Goal: Navigation & Orientation: Find specific page/section

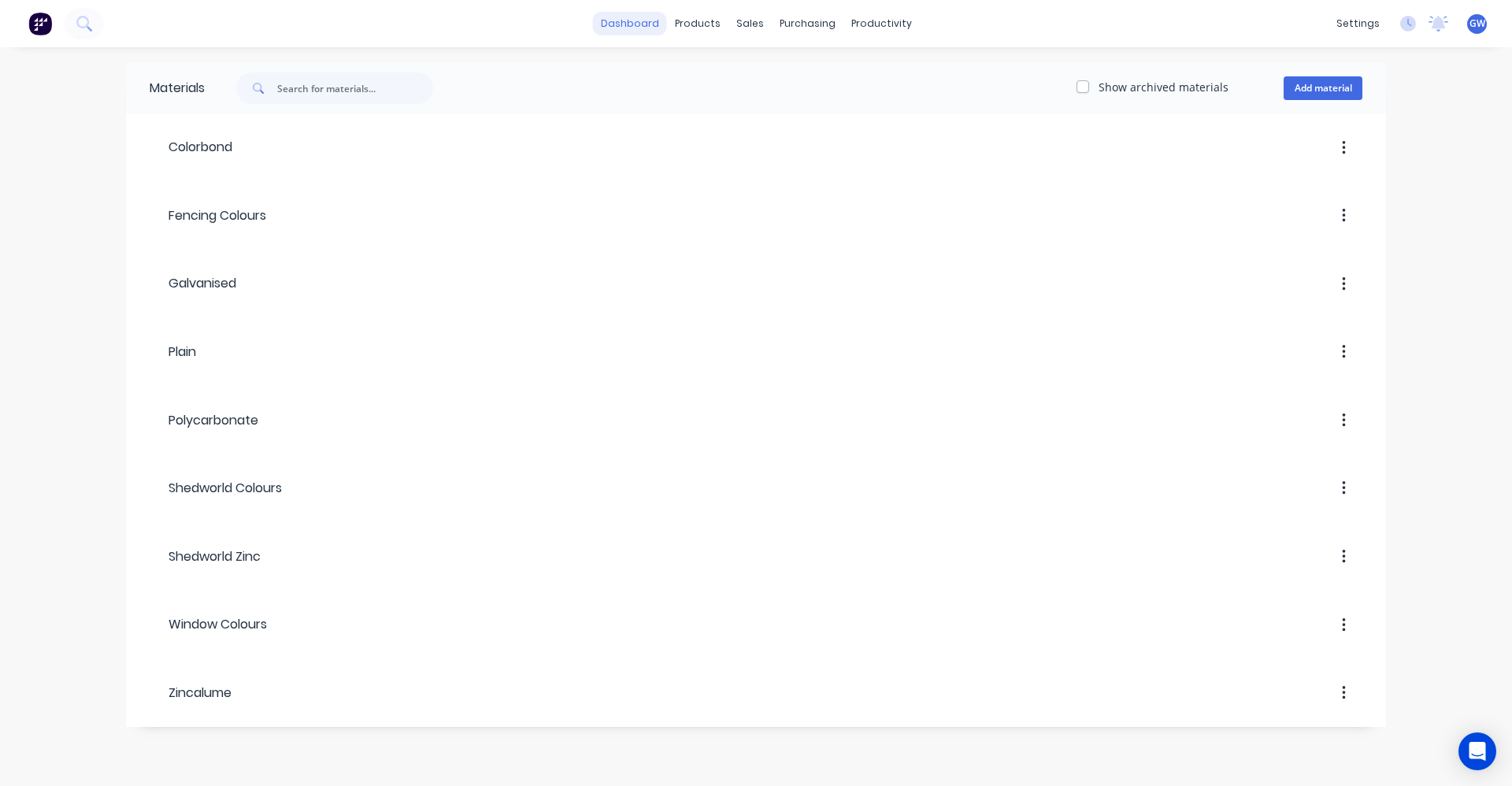
click at [642, 19] on link "dashboard" at bounding box center [630, 24] width 74 height 24
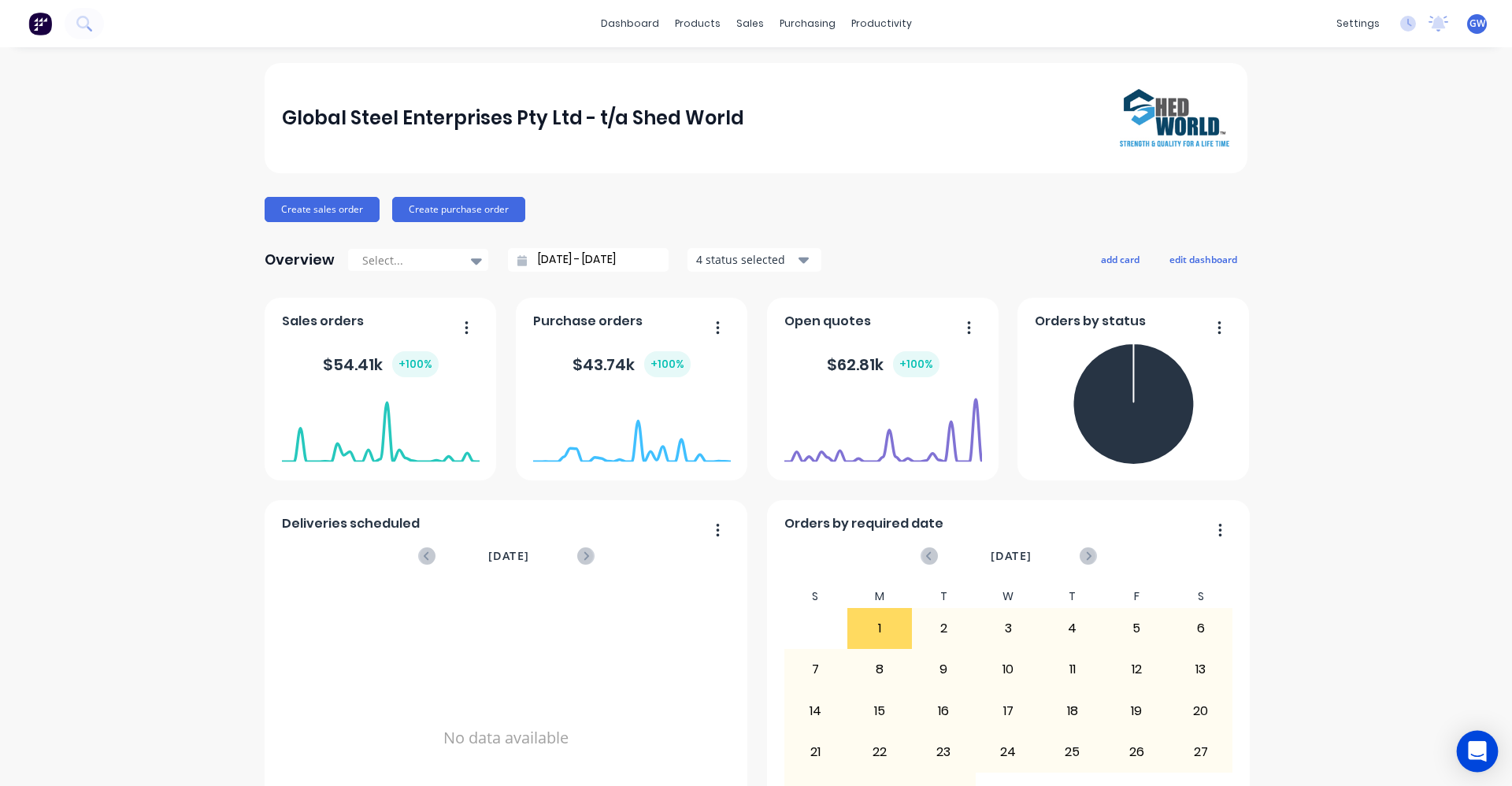
click at [1478, 751] on icon "Open Intercom Messenger" at bounding box center [1477, 751] width 18 height 20
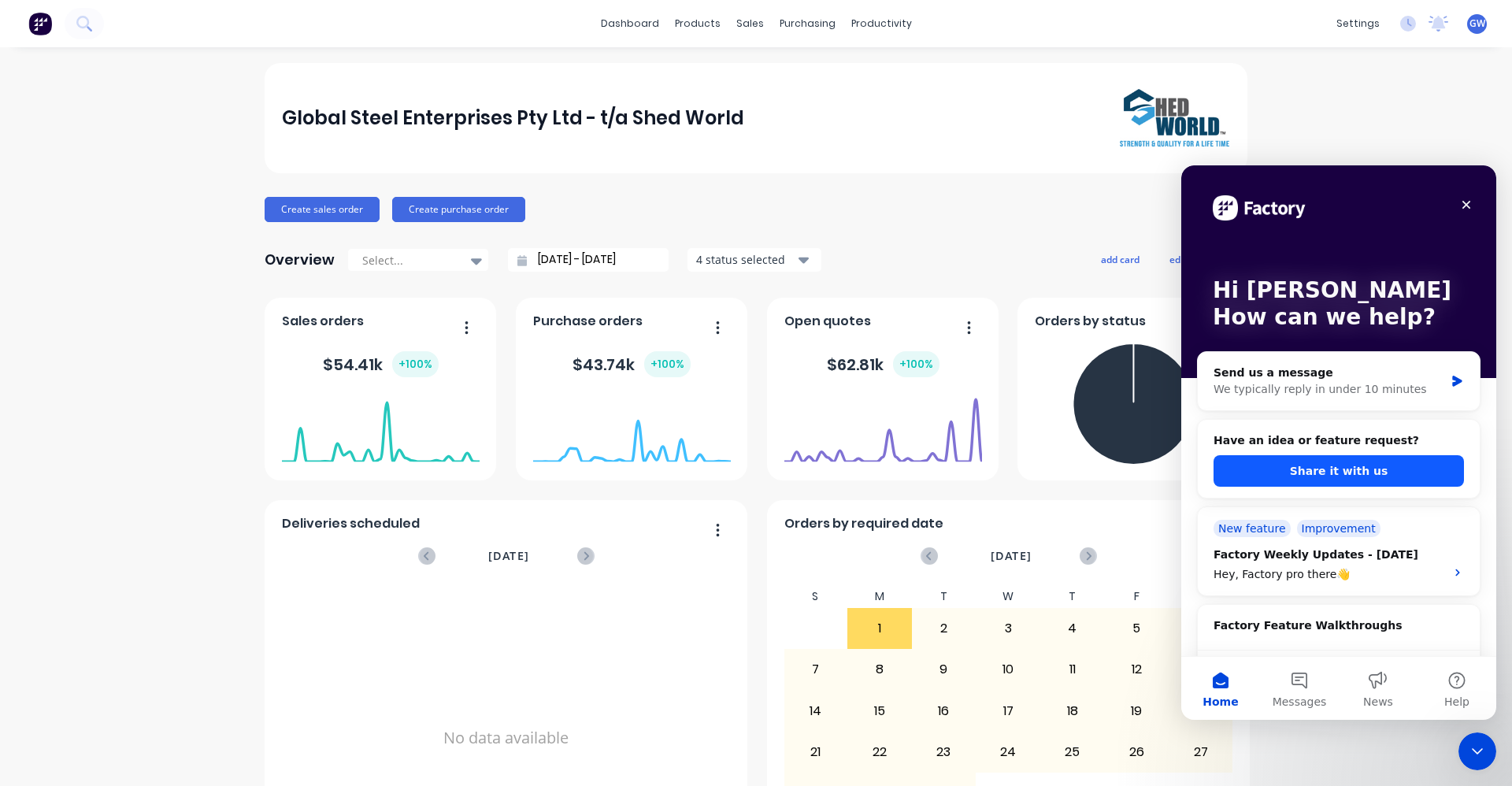
click at [1353, 464] on button "Share it with us" at bounding box center [1338, 471] width 250 height 31
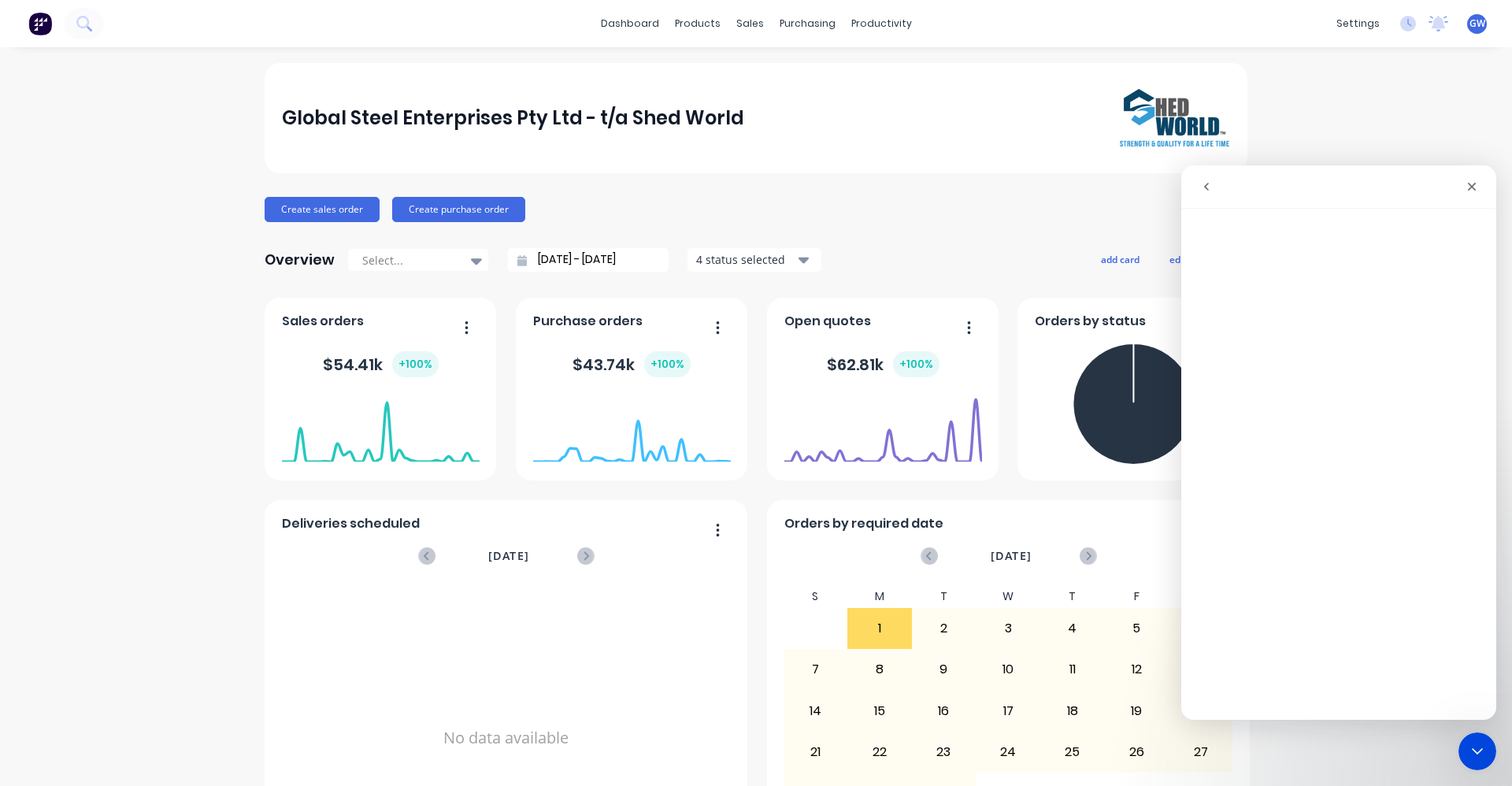
drag, startPoint x: 1324, startPoint y: 178, endPoint x: 1220, endPoint y: 175, distance: 104.0
click at [1220, 175] on div "Intercom messenger" at bounding box center [1263, 186] width 144 height 30
click at [1208, 184] on icon "go back" at bounding box center [1207, 186] width 5 height 8
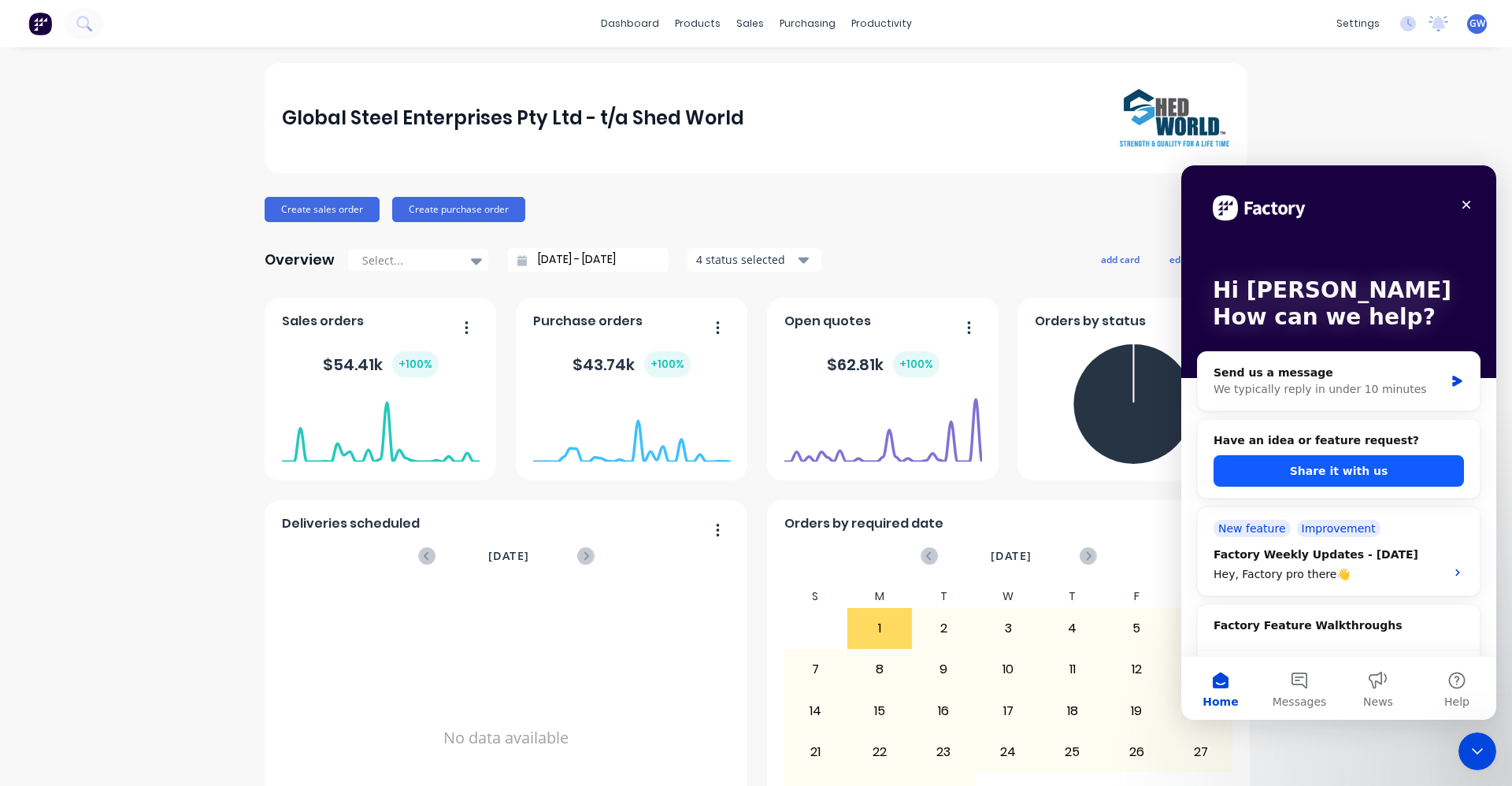
click at [1361, 471] on button "Share it with us" at bounding box center [1338, 471] width 250 height 31
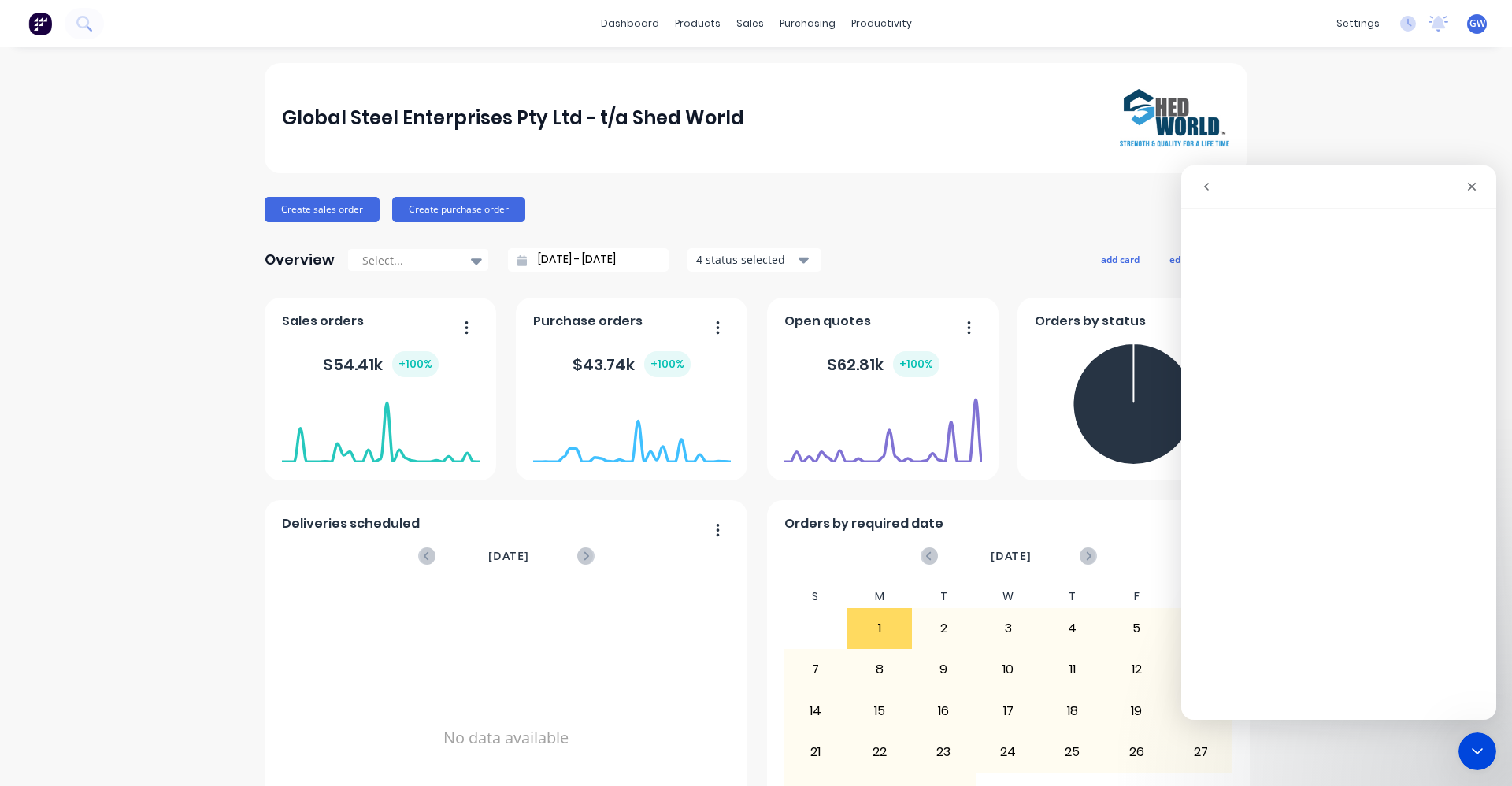
click at [1208, 184] on icon "go back" at bounding box center [1207, 186] width 5 height 8
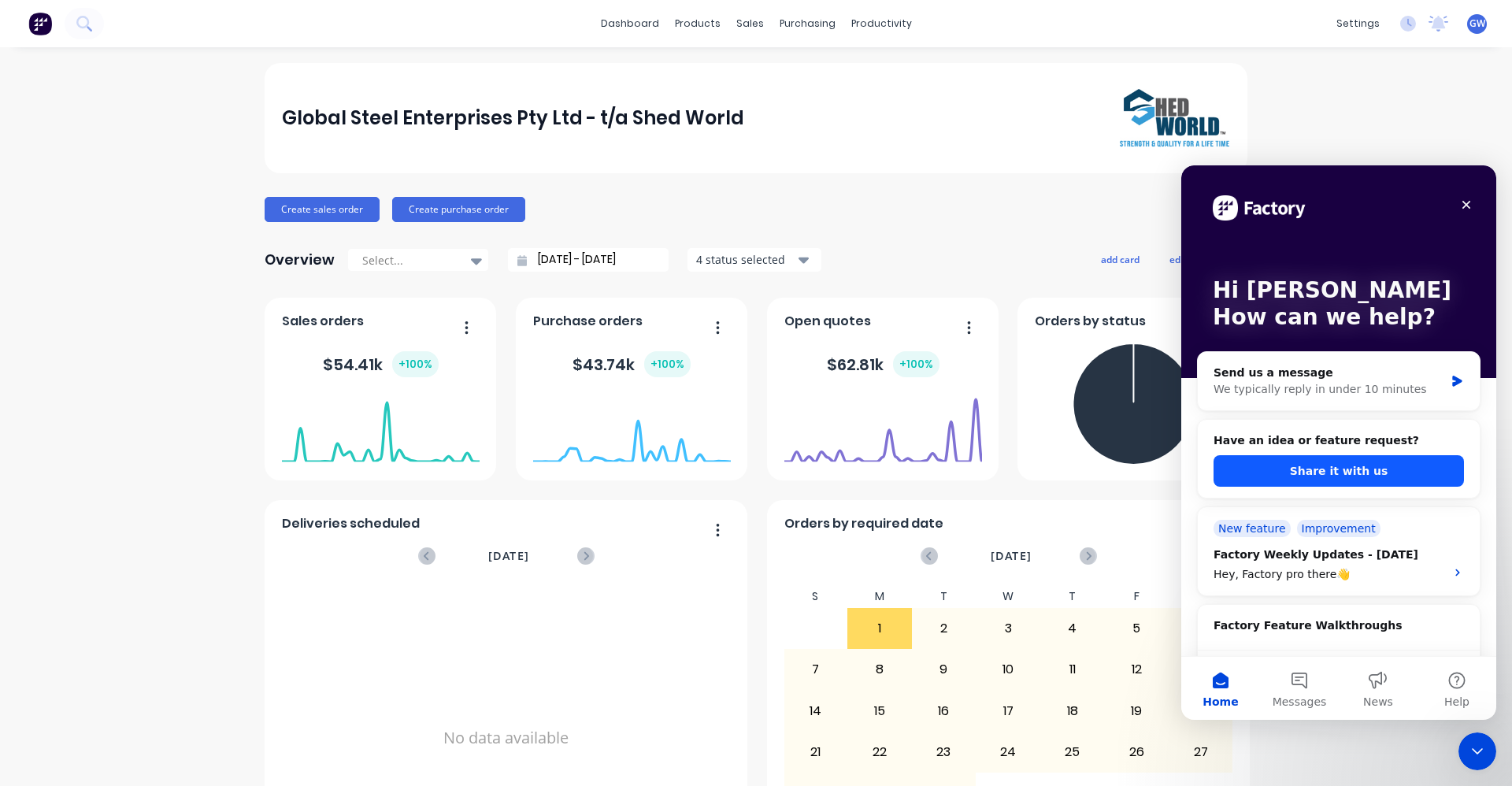
click at [1326, 468] on button "Share it with us" at bounding box center [1338, 471] width 250 height 31
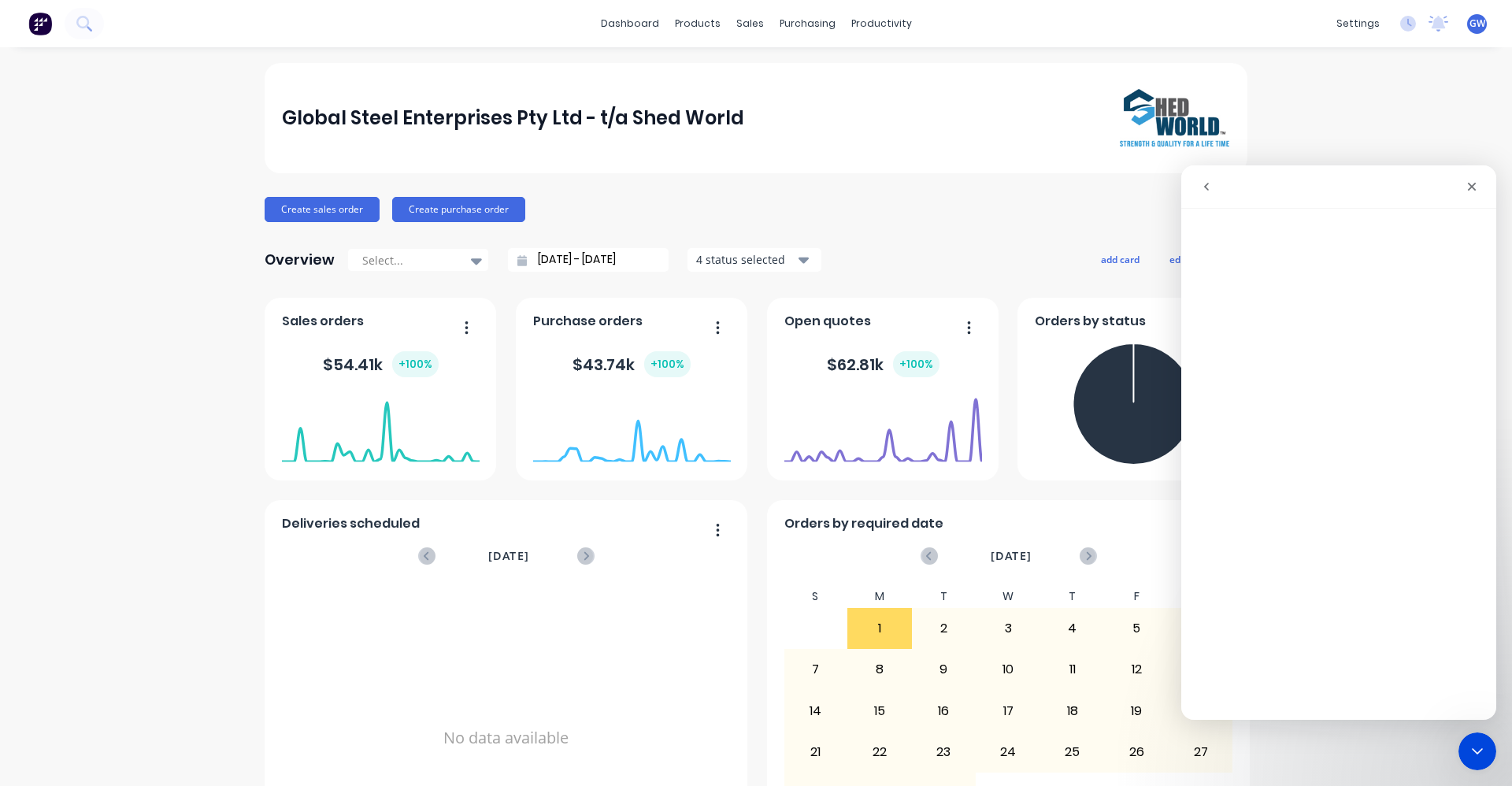
click at [1207, 183] on icon "go back" at bounding box center [1206, 186] width 13 height 13
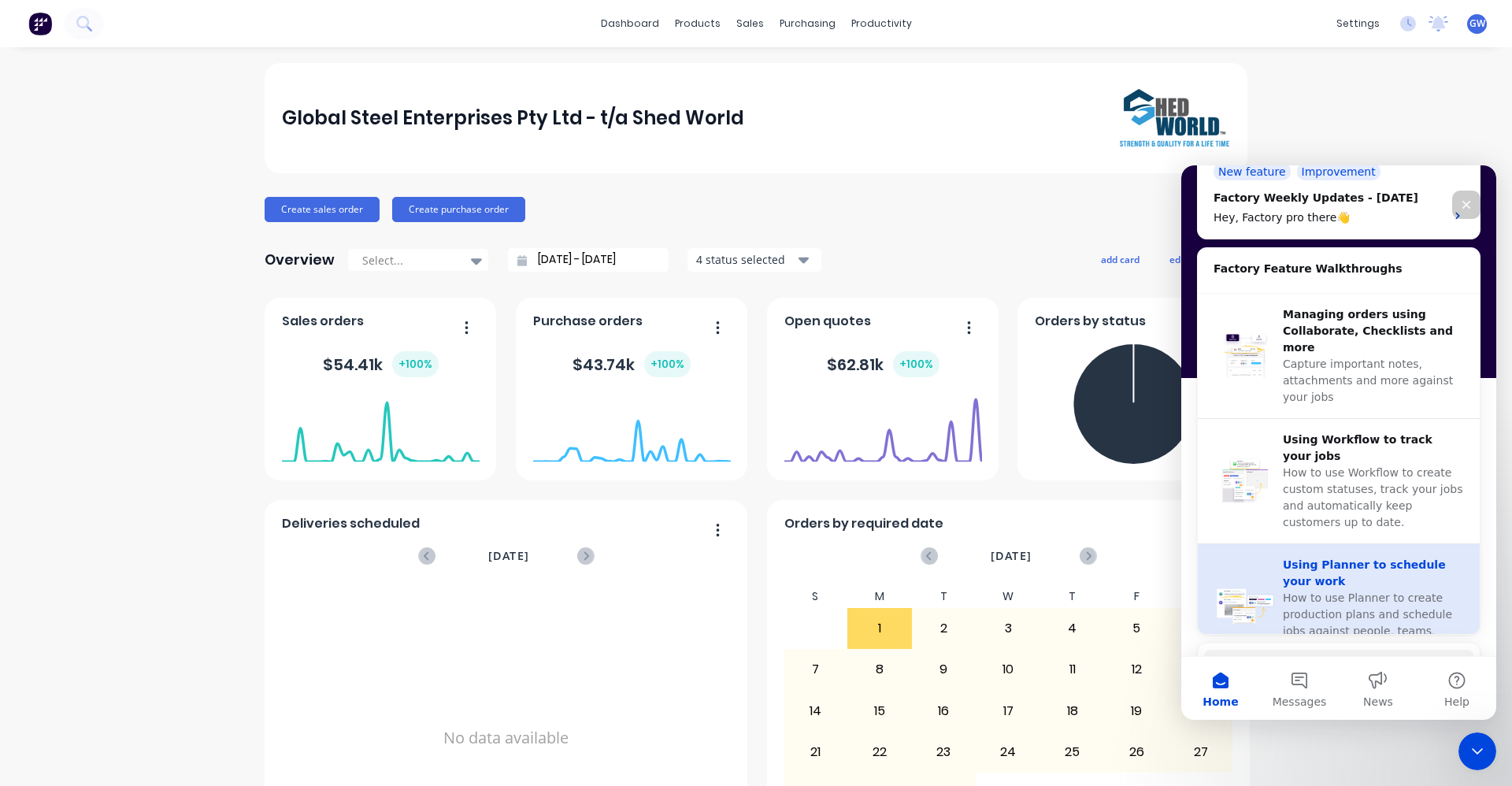
scroll to position [394, 0]
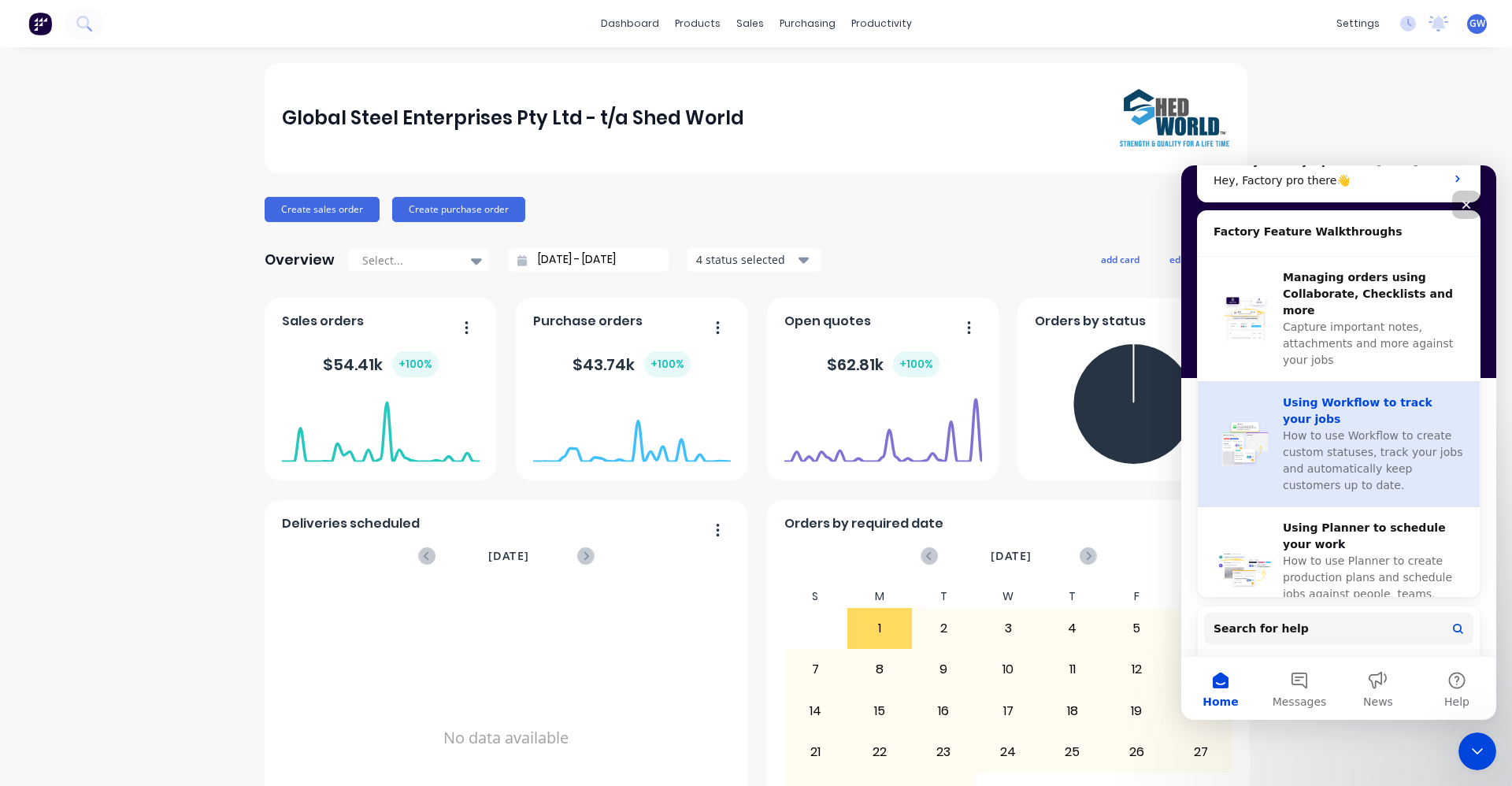
click at [1338, 429] on span "How to use Workflow to create custom statuses, track your jobs and automaticall…" at bounding box center [1372, 460] width 180 height 62
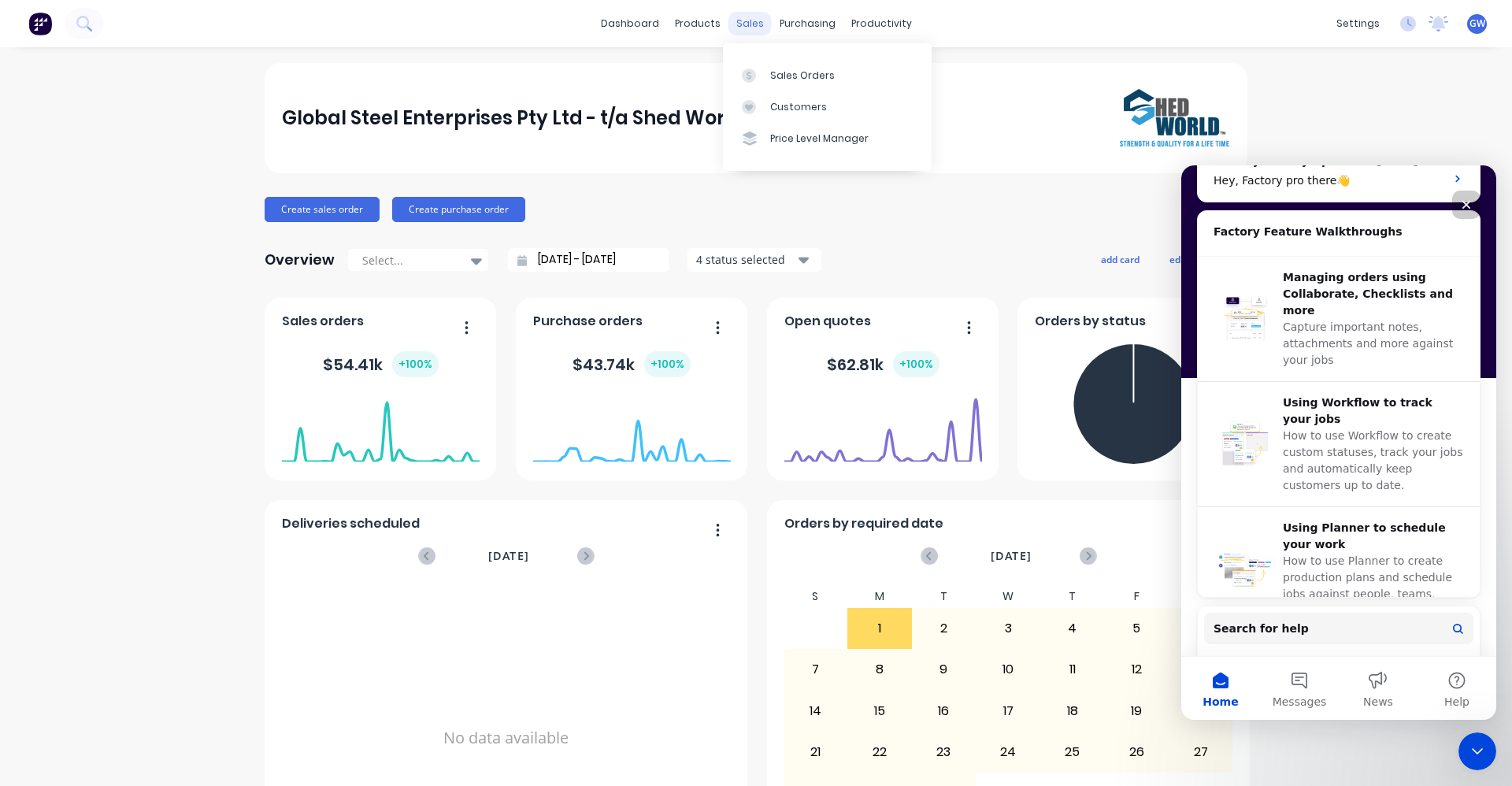
click at [744, 21] on div "sales" at bounding box center [750, 24] width 43 height 24
click at [779, 77] on div "Sales Orders" at bounding box center [802, 75] width 65 height 14
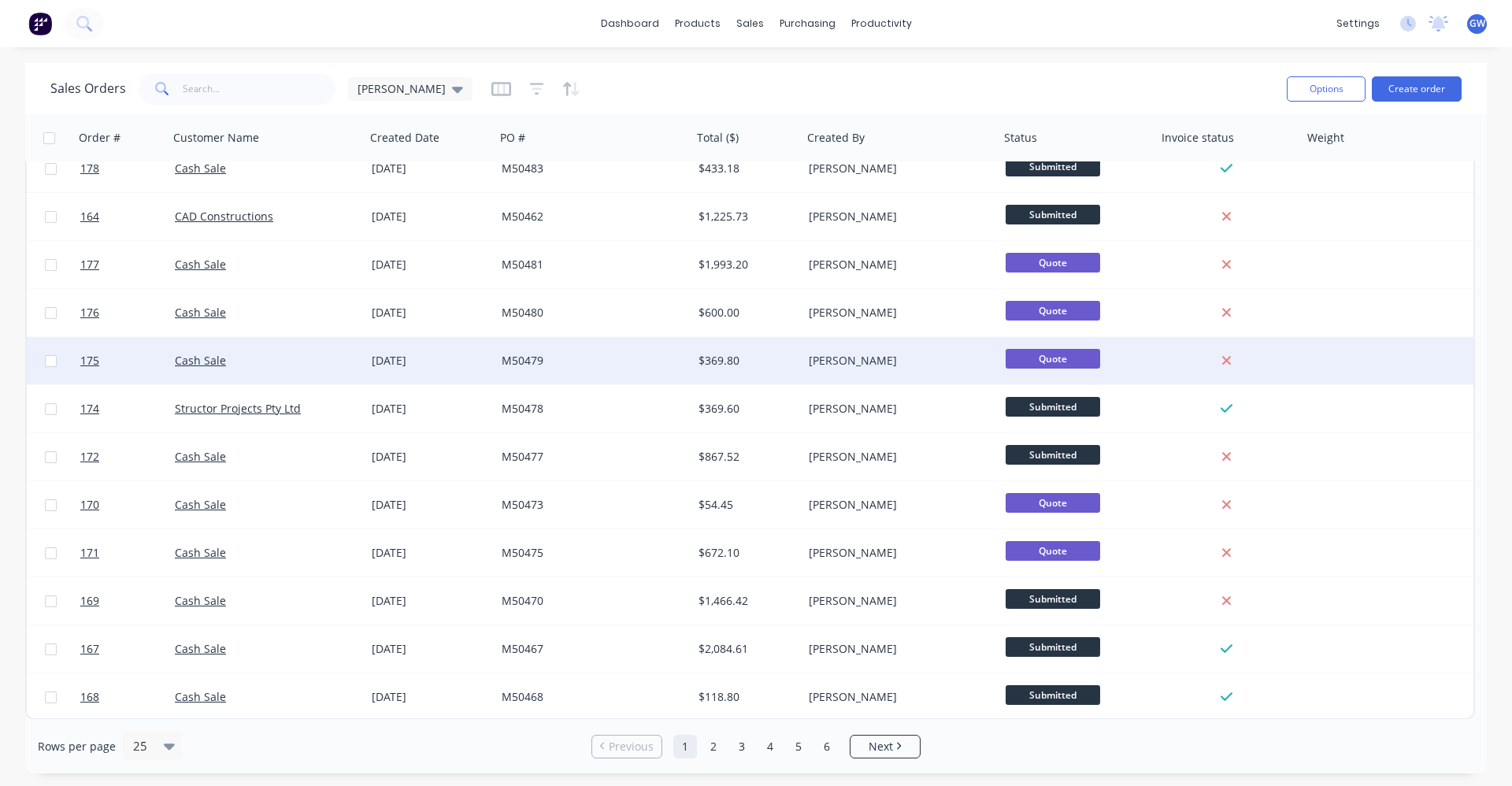
scroll to position [643, 0]
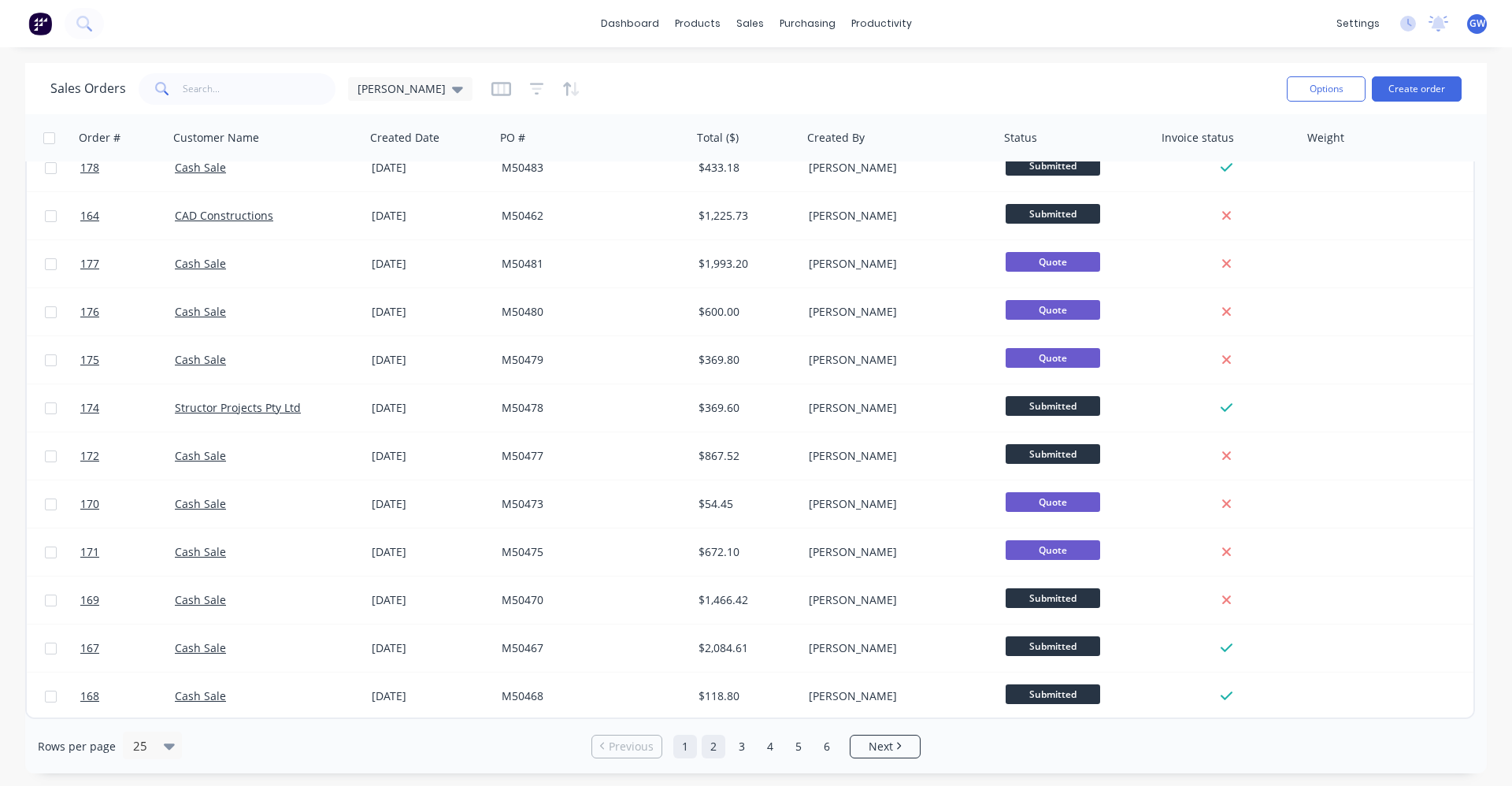
click at [715, 746] on link "2" at bounding box center [713, 746] width 24 height 24
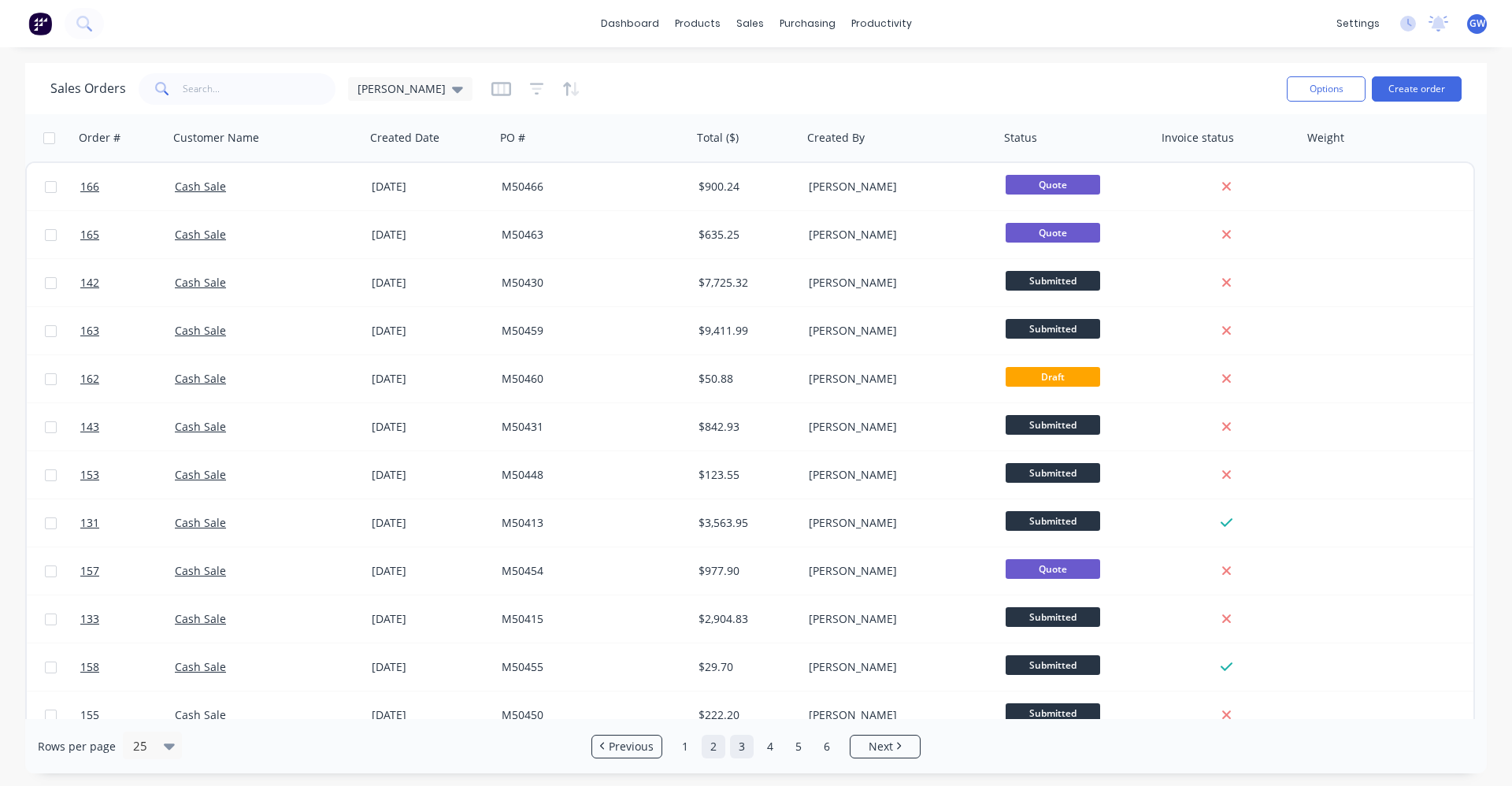
click at [743, 745] on link "3" at bounding box center [742, 746] width 24 height 24
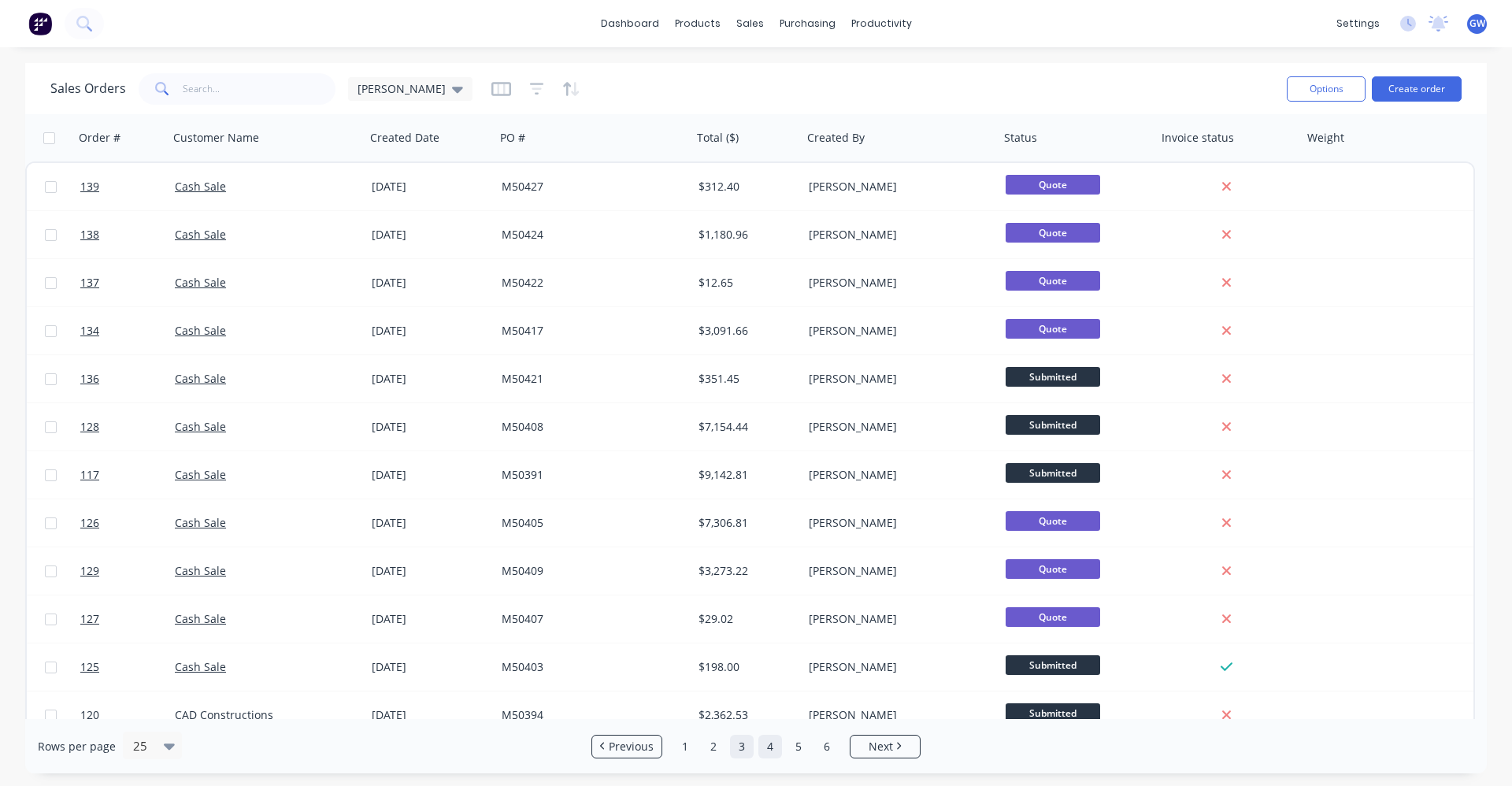
click at [772, 743] on link "4" at bounding box center [770, 746] width 24 height 24
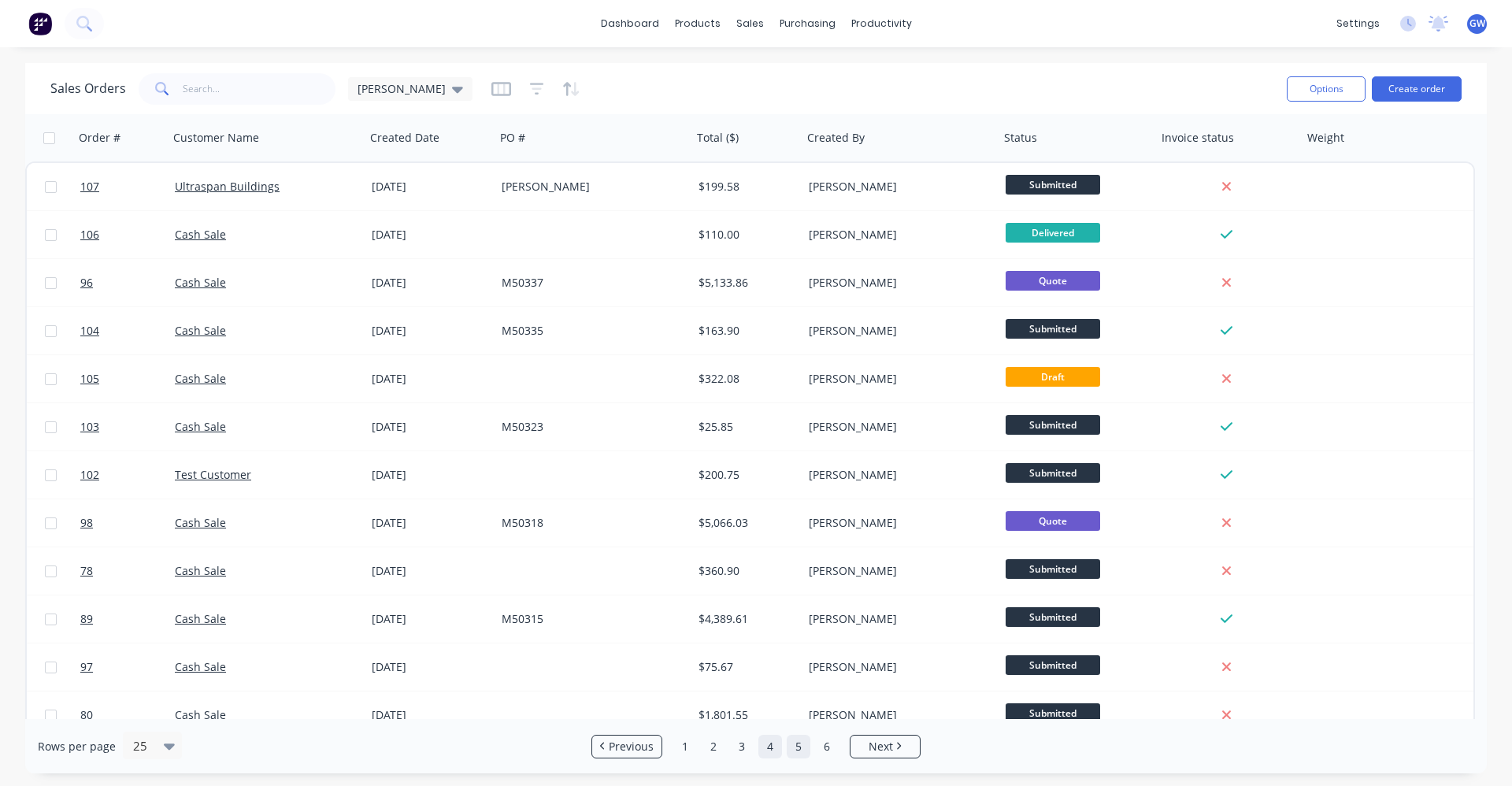
click at [802, 746] on link "5" at bounding box center [799, 746] width 24 height 24
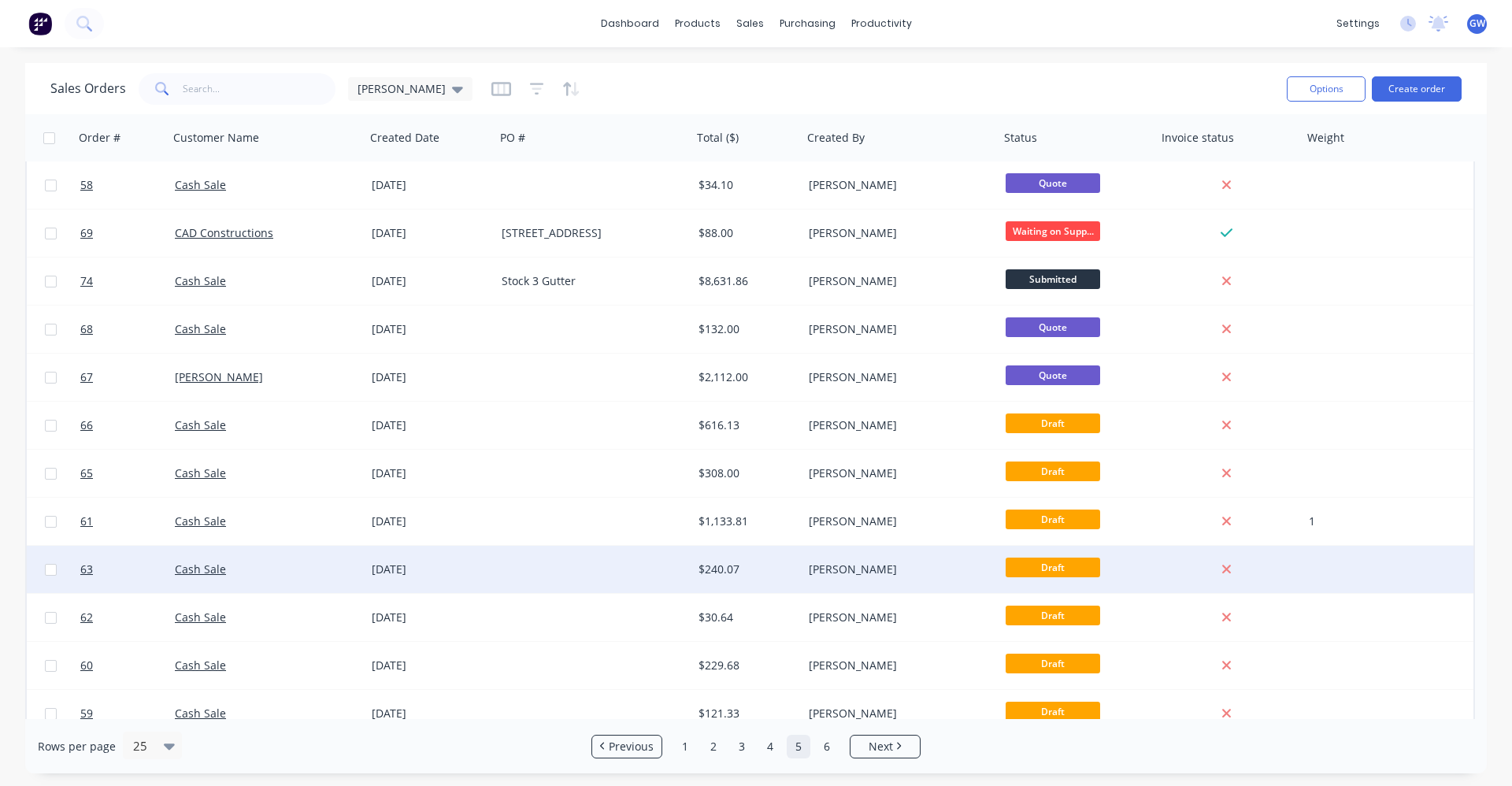
scroll to position [643, 0]
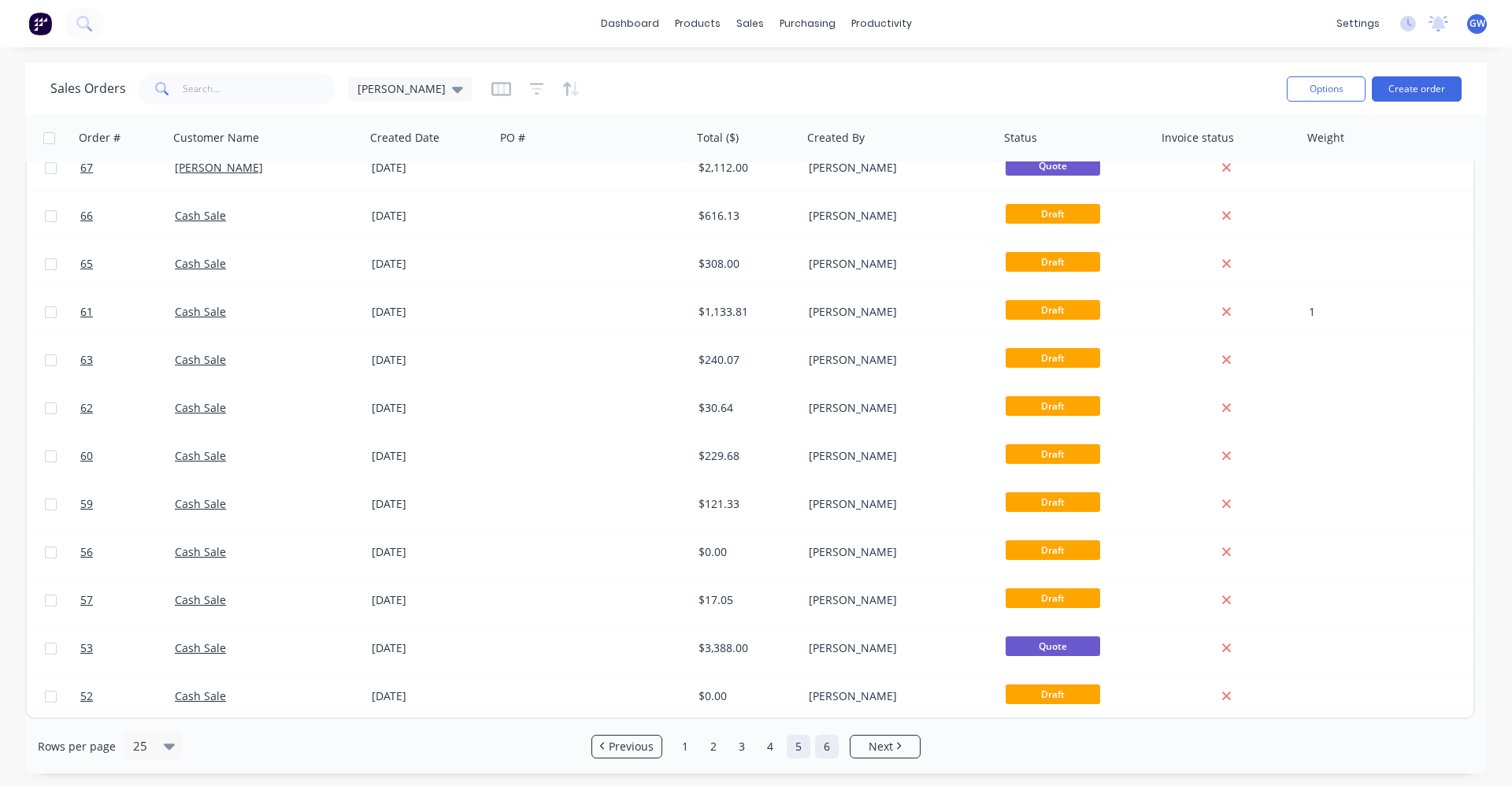
click at [829, 746] on link "6" at bounding box center [827, 746] width 24 height 24
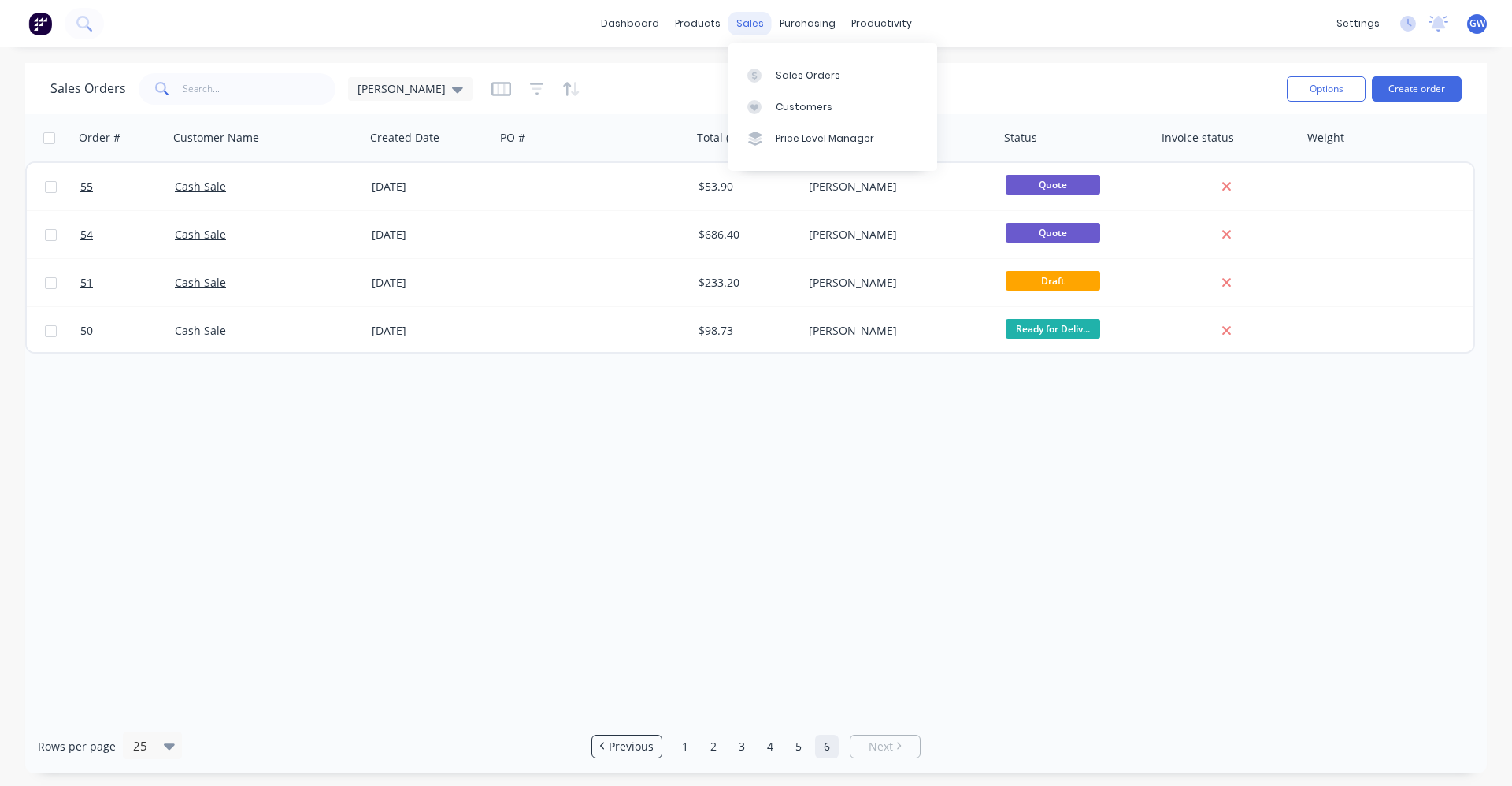
click at [757, 21] on div "sales" at bounding box center [750, 24] width 43 height 24
click at [804, 141] on div "Price Level Manager" at bounding box center [825, 138] width 99 height 14
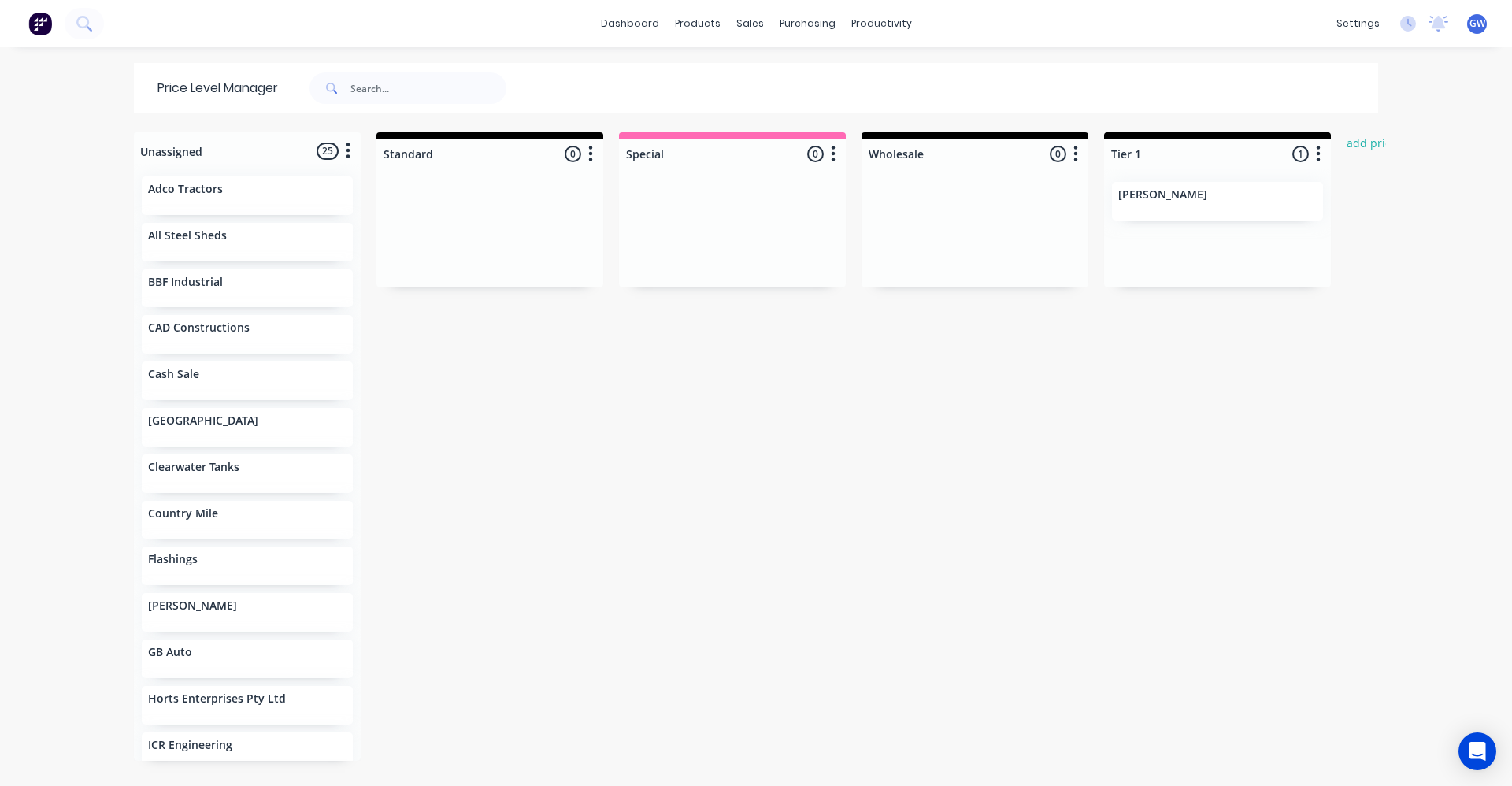
click at [230, 196] on div "Adco Tractors" at bounding box center [247, 191] width 198 height 17
click at [831, 108] on div "Suppliers" at bounding box center [834, 107] width 47 height 14
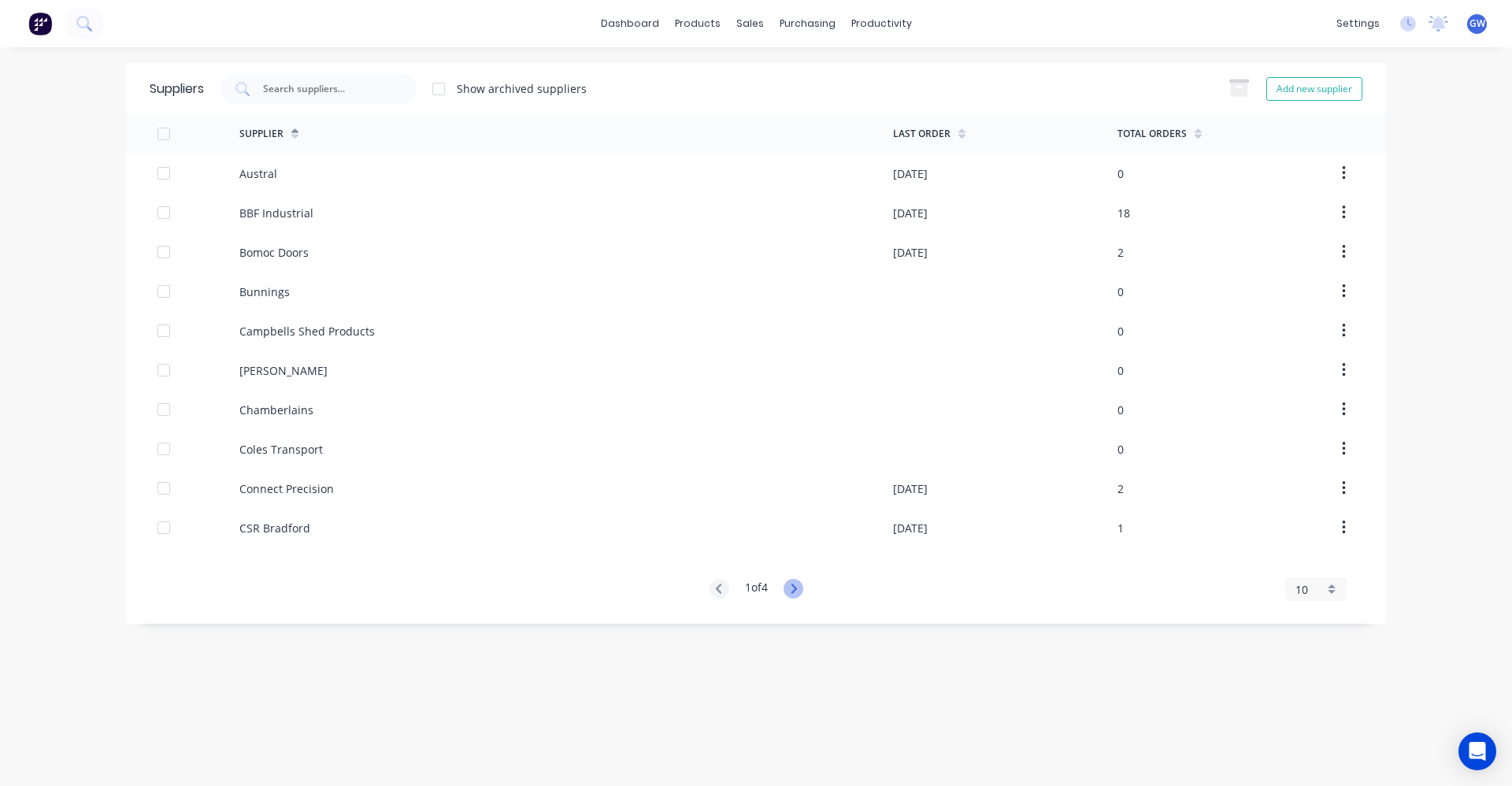
click at [797, 589] on icon at bounding box center [793, 588] width 19 height 19
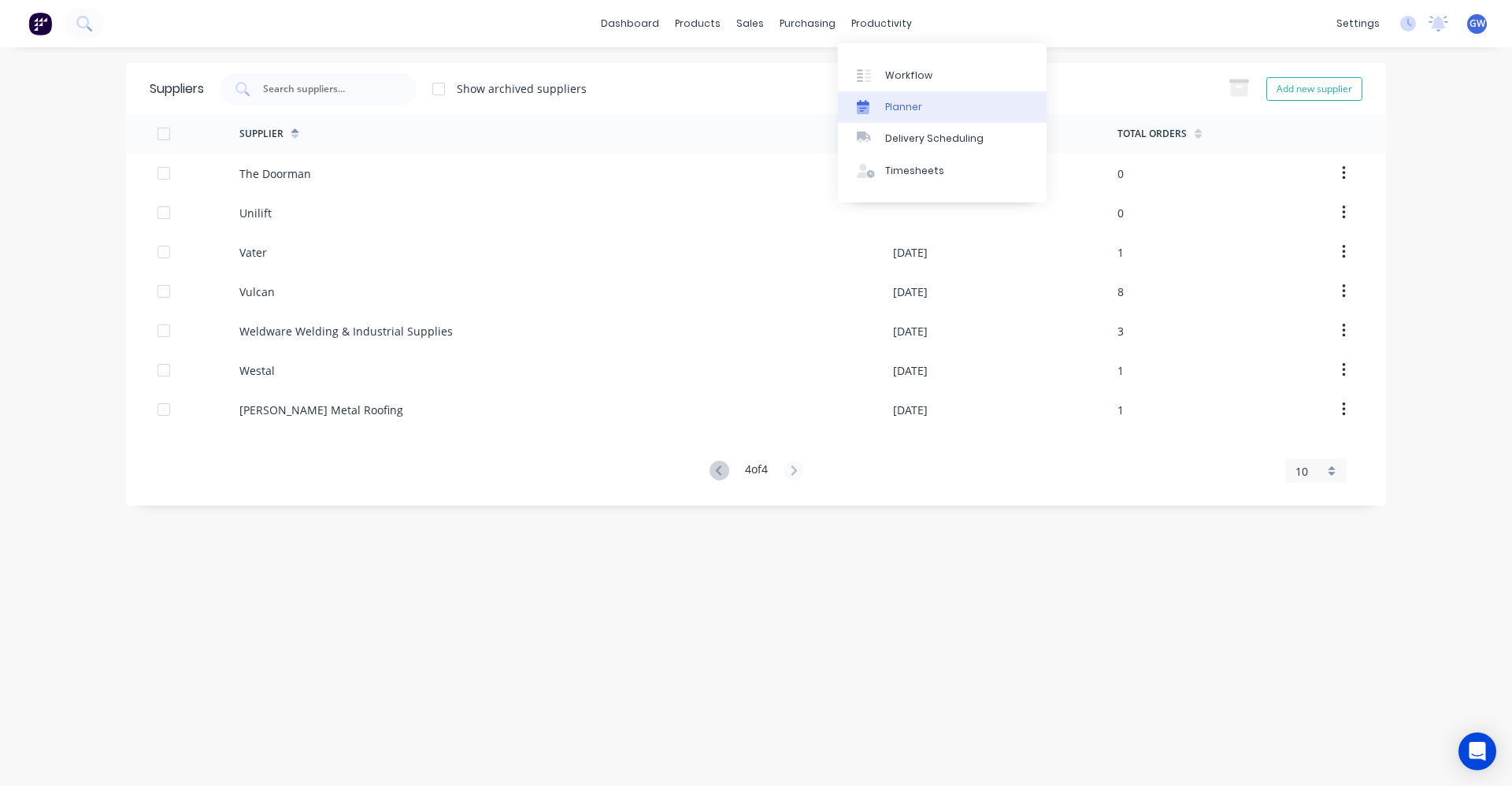
click at [906, 105] on div "Planner" at bounding box center [904, 107] width 37 height 14
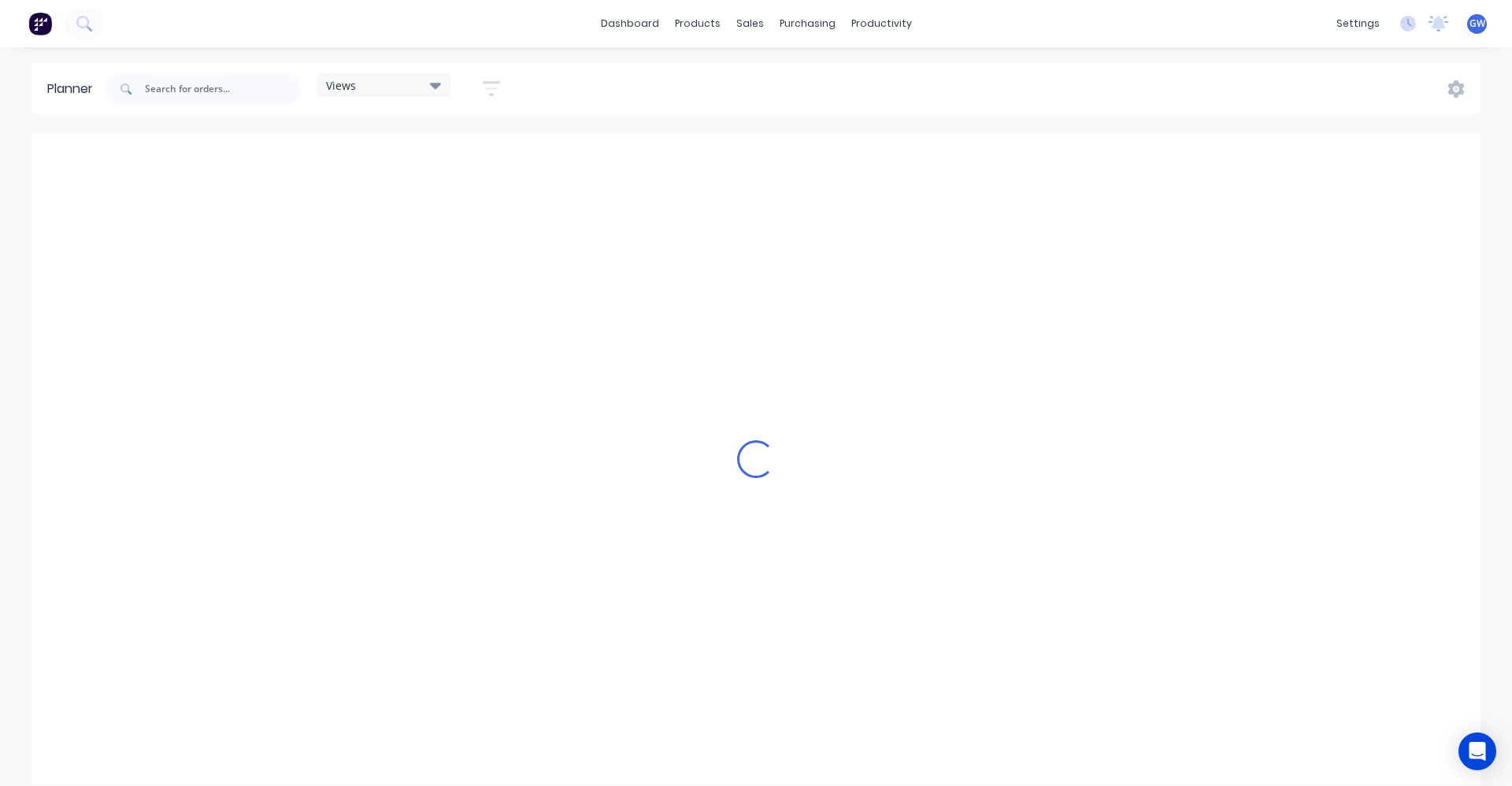
scroll to position [0, 2521]
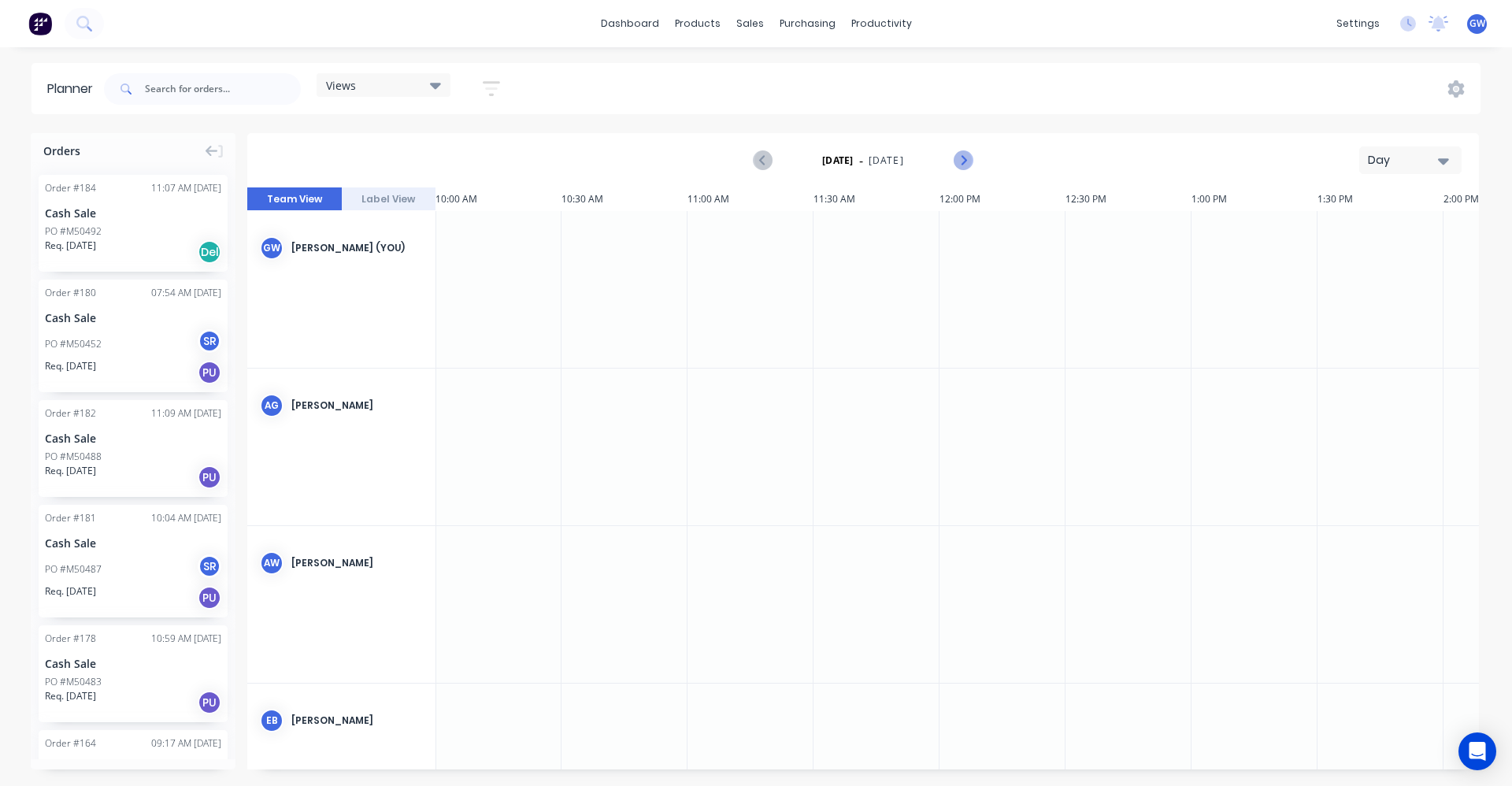
click at [962, 160] on icon "Next page" at bounding box center [962, 160] width 19 height 19
click at [761, 155] on icon "Previous page" at bounding box center [763, 160] width 19 height 19
click at [795, 87] on div "Views Save new view None (Default) edit Show/Hide users Show/Hide orders Filter…" at bounding box center [791, 89] width 1380 height 47
click at [909, 168] on div "Timesheets" at bounding box center [915, 170] width 59 height 14
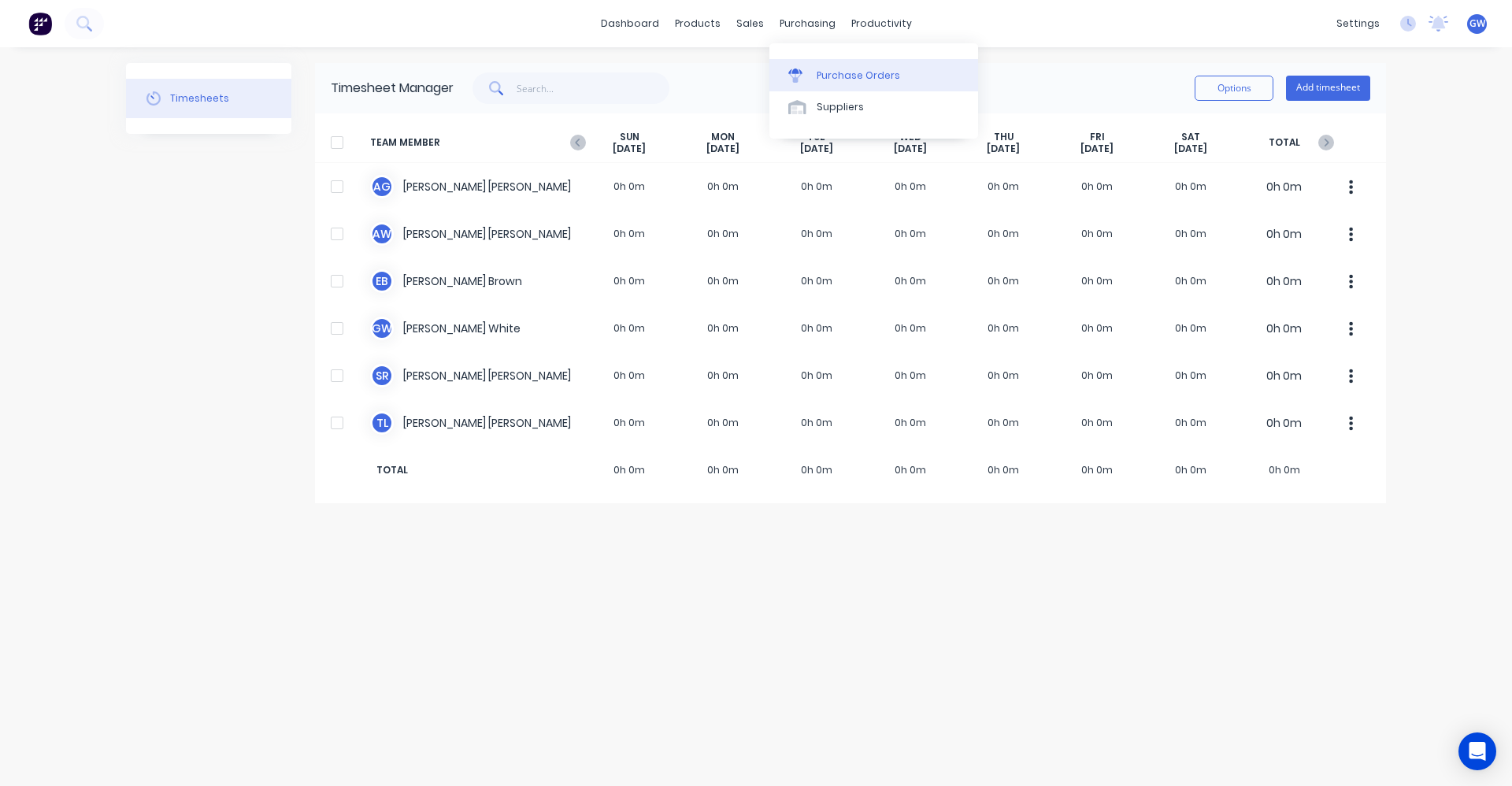
click at [832, 73] on div "Purchase Orders" at bounding box center [858, 75] width 83 height 14
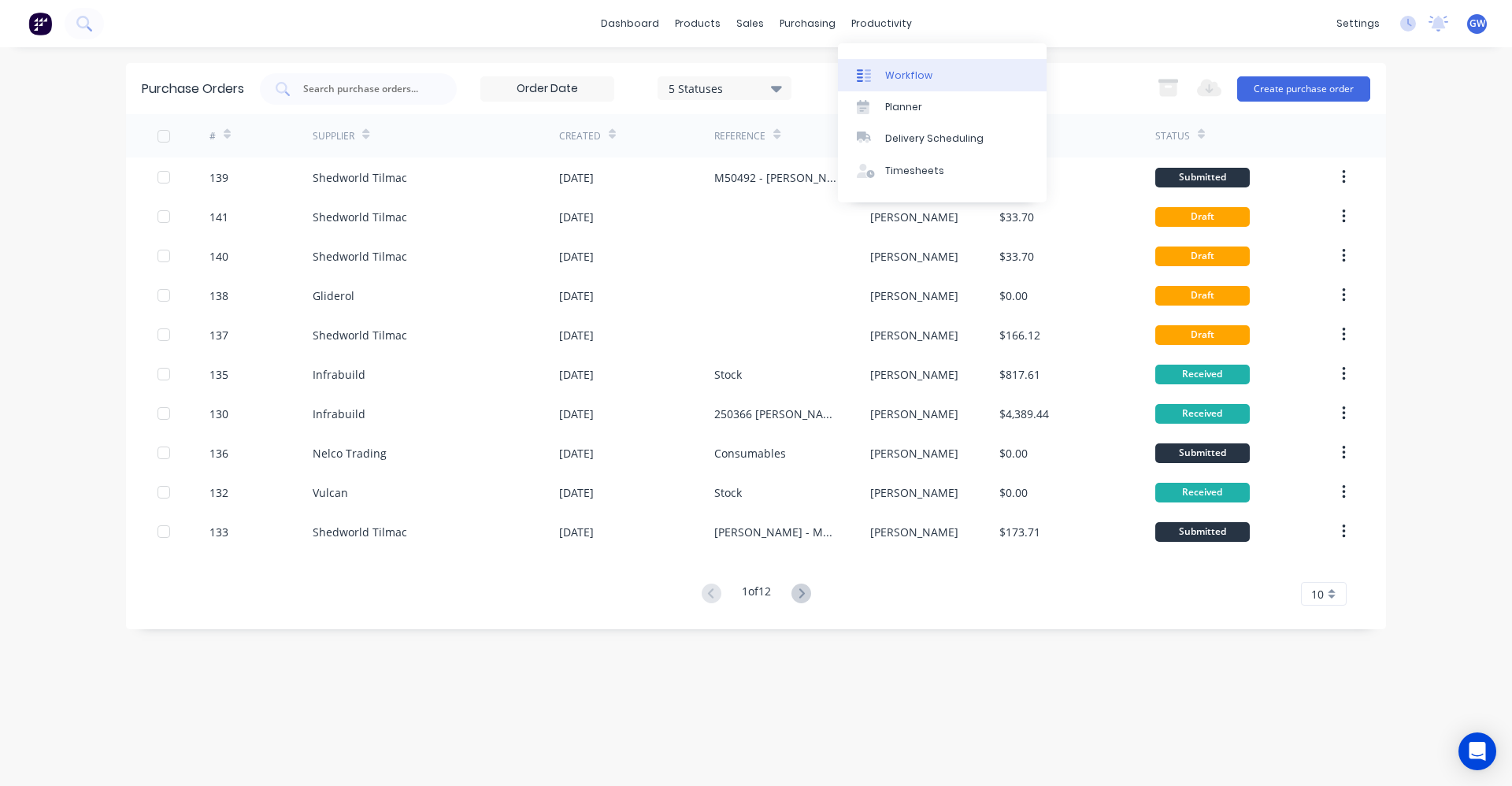
click at [901, 76] on div "Workflow" at bounding box center [909, 75] width 47 height 14
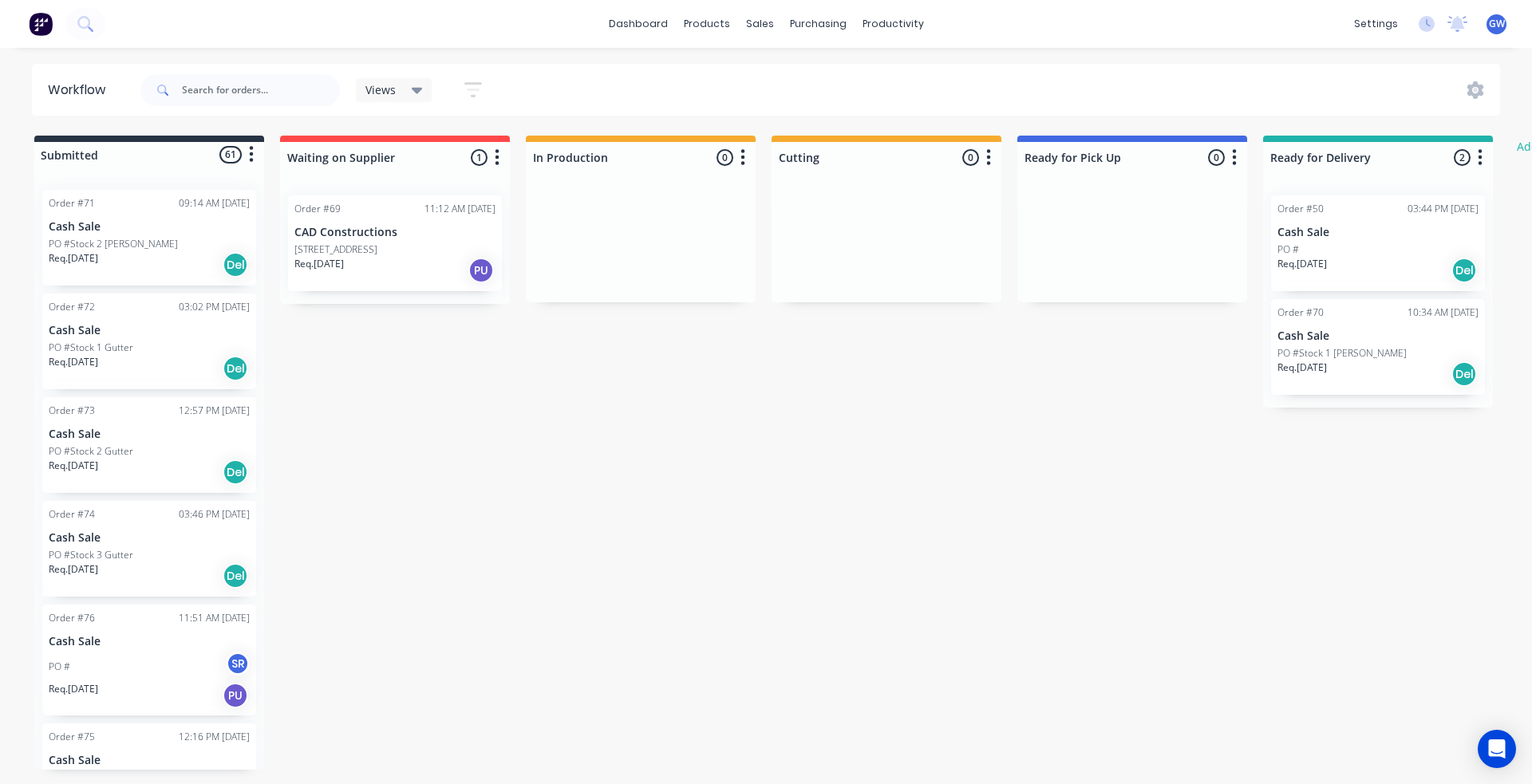
drag, startPoint x: 721, startPoint y: 535, endPoint x: 774, endPoint y: 337, distance: 205.0
click at [725, 526] on div "Submitted 61 Status colour #273444 hex #273444 Save Cancel Summaries Total orde…" at bounding box center [971, 453] width 1967 height 634
click at [759, 68] on div "Views Save new view None (Default) edit Show/Hide statuses Show line item cards…" at bounding box center [819, 91] width 1364 height 48
click at [754, 41] on div "dashboard products sales purchasing productivity dashboard products Product Cat…" at bounding box center [766, 24] width 1532 height 48
click at [781, 389] on div "Submitted 61 Status colour #273444 hex #273444 Save Cancel Summaries Total orde…" at bounding box center [971, 453] width 1967 height 634
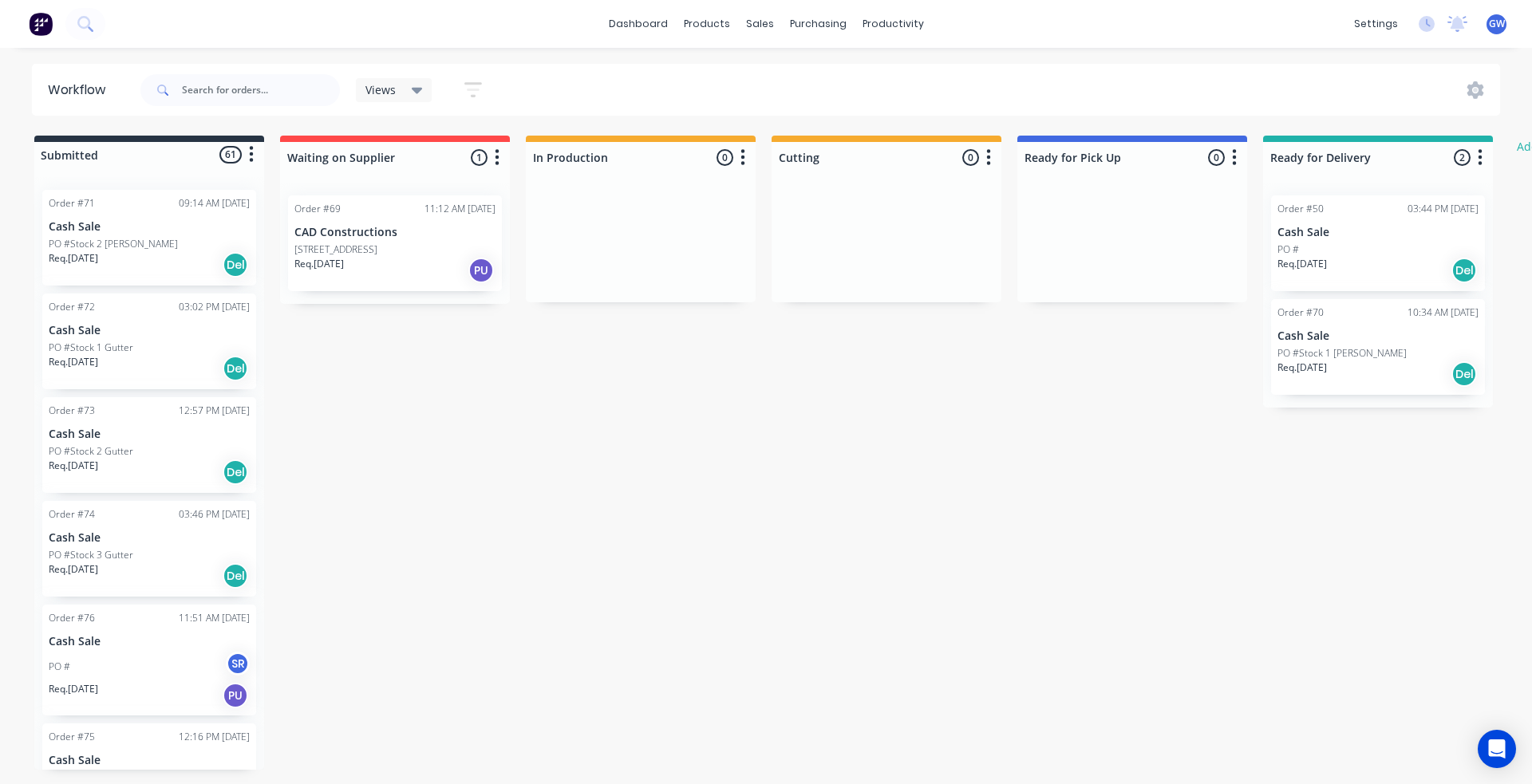
click at [566, 22] on div "dashboard products sales purchasing productivity dashboard products Product Cat…" at bounding box center [766, 24] width 1532 height 48
click at [747, 540] on div "Submitted 61 Status colour #273444 hex #273444 Save Cancel Summaries Total orde…" at bounding box center [971, 453] width 1967 height 634
click at [1497, 21] on span "GW" at bounding box center [1497, 24] width 16 height 15
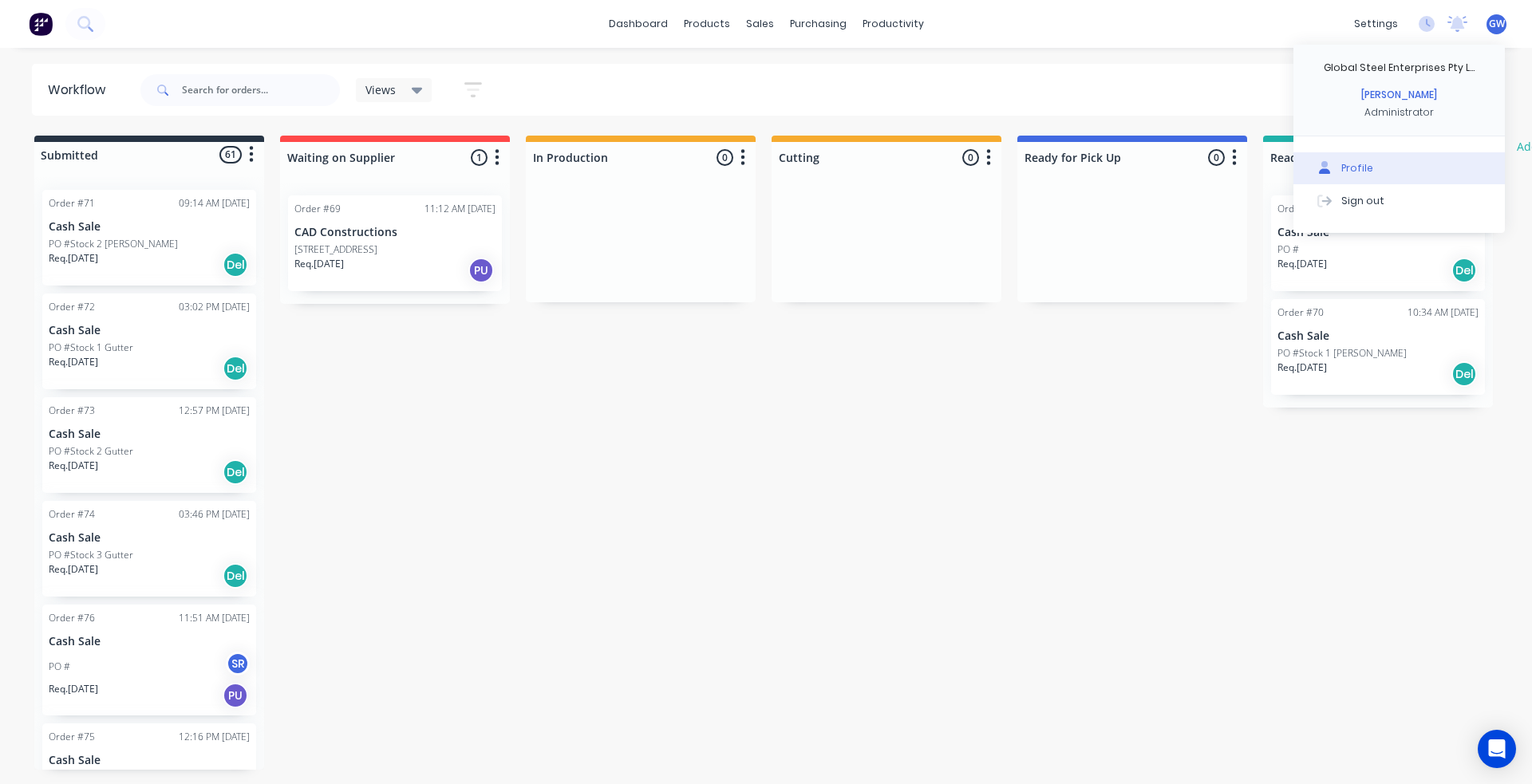
click at [1368, 173] on div "Profile" at bounding box center [1357, 168] width 32 height 15
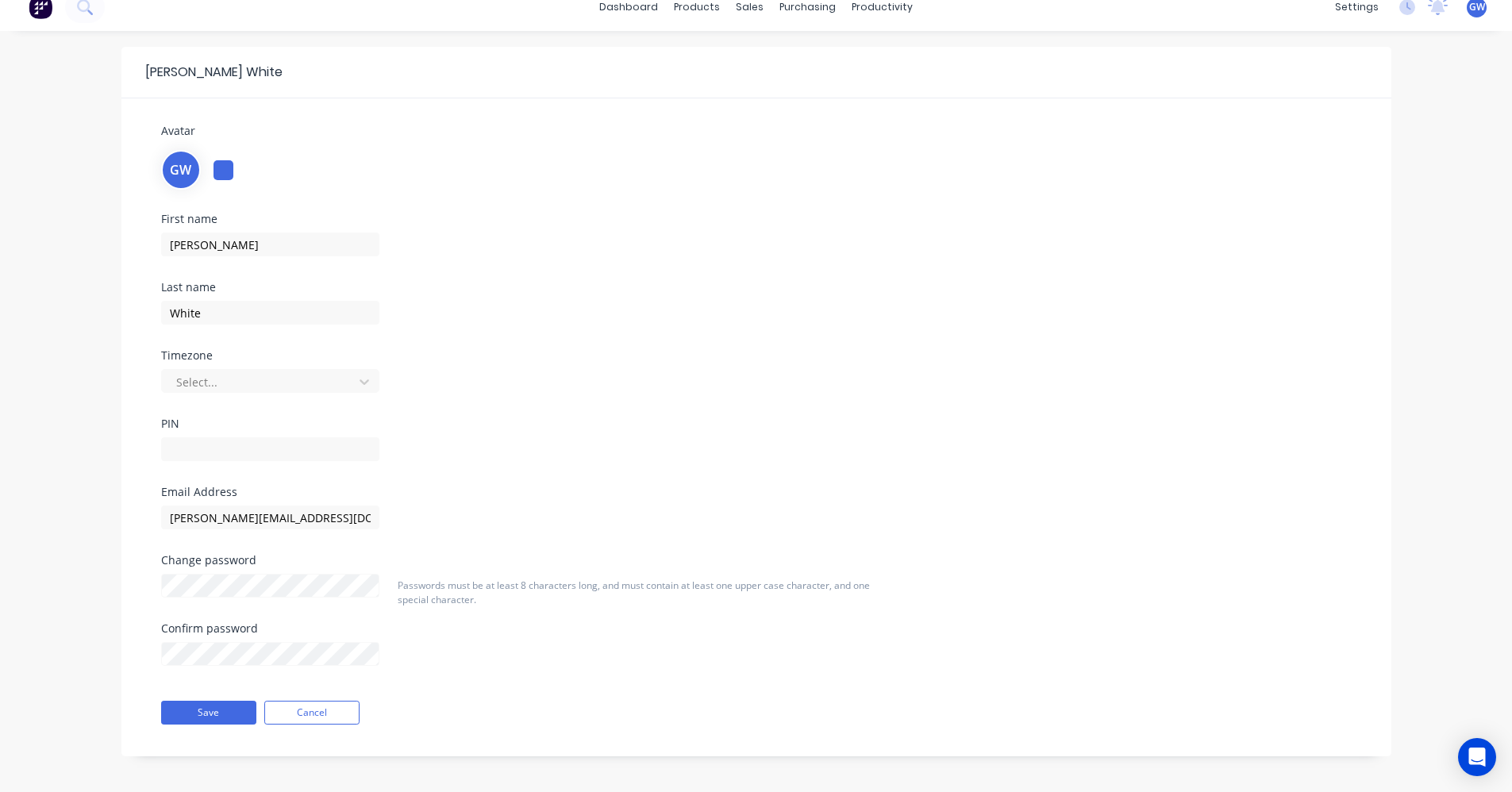
scroll to position [20, 0]
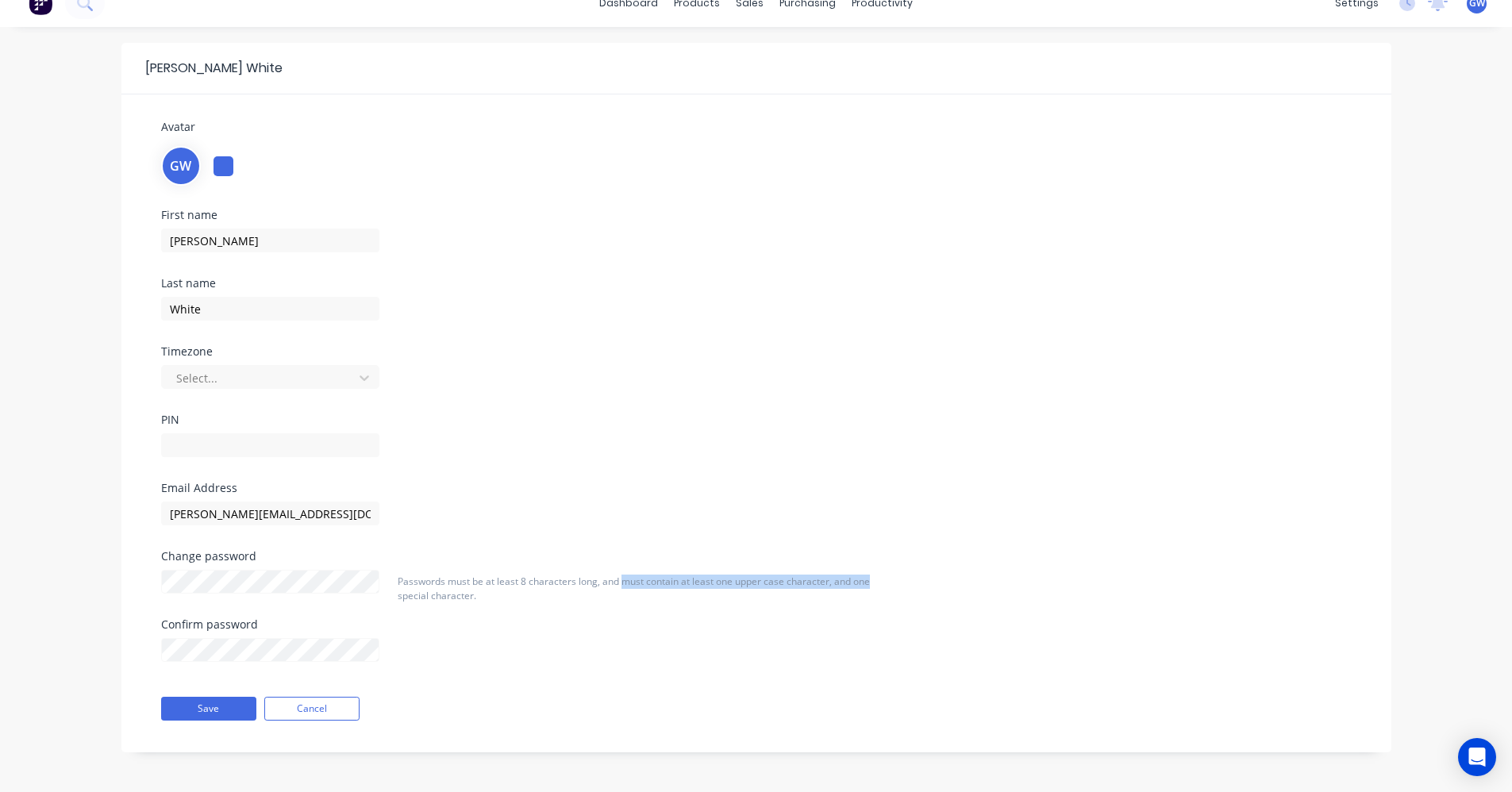
drag, startPoint x: 623, startPoint y: 583, endPoint x: 881, endPoint y: 582, distance: 258.0
click at [881, 582] on div "Passwords must be at least 8 characters long, and must contain at least one upp…" at bounding box center [644, 631] width 507 height 113
click at [597, 608] on div "Passwords must be at least 8 characters long, and must contain at least one upp…" at bounding box center [644, 631] width 507 height 113
drag, startPoint x: 224, startPoint y: 65, endPoint x: 139, endPoint y: 63, distance: 85.0
click at [139, 63] on header "[PERSON_NAME]" at bounding box center [756, 68] width 1270 height 52
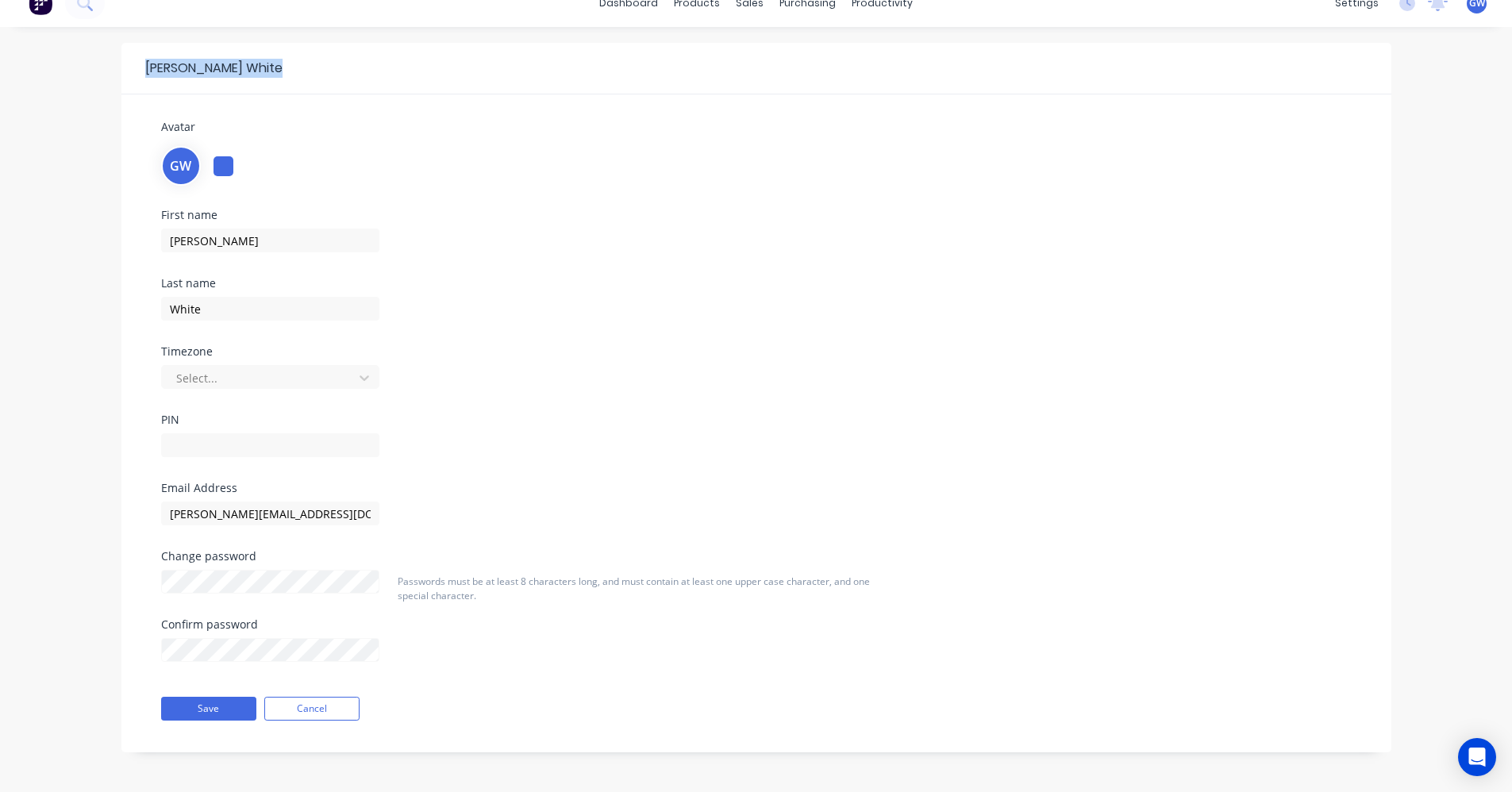
drag, startPoint x: 139, startPoint y: 63, endPoint x: 82, endPoint y: 86, distance: 61.5
click at [82, 86] on div "[PERSON_NAME] Avatar GW First name [PERSON_NAME] Last name White Timezone Selec…" at bounding box center [756, 410] width 1512 height 765
click at [282, 60] on div at bounding box center [836, 68] width 1109 height 19
click at [282, 69] on div at bounding box center [836, 68] width 1109 height 19
click at [282, 65] on div at bounding box center [836, 68] width 1109 height 19
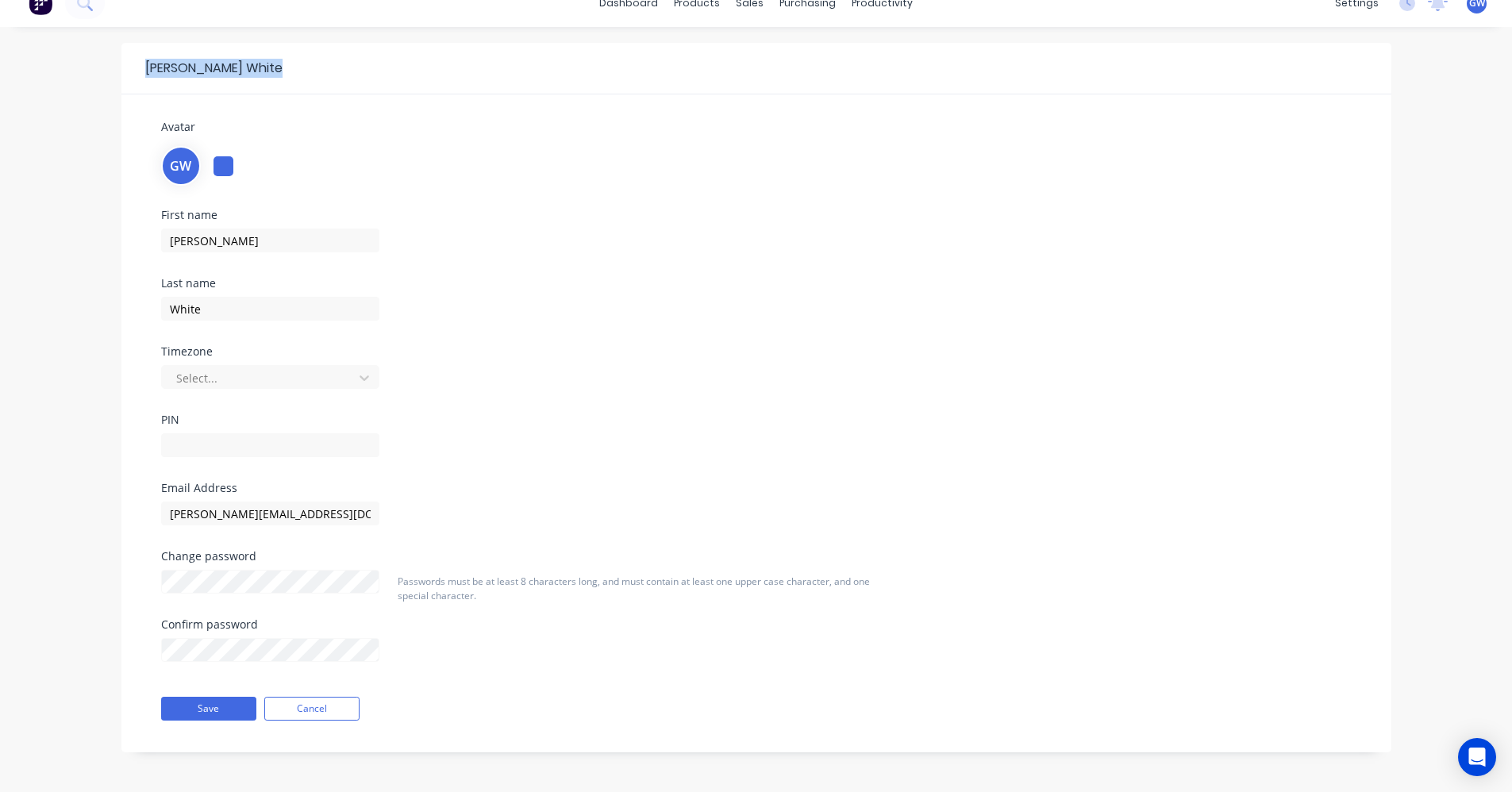
drag, startPoint x: 146, startPoint y: 68, endPoint x: 249, endPoint y: 66, distance: 103.0
click at [249, 66] on header "[PERSON_NAME]" at bounding box center [756, 68] width 1270 height 52
drag, startPoint x: 249, startPoint y: 66, endPoint x: 616, endPoint y: 200, distance: 390.7
click at [625, 198] on div "Avatar GW First name [PERSON_NAME] Last name White Timezone Select... PIN Email…" at bounding box center [756, 423] width 1222 height 610
click at [314, 704] on button "Cancel" at bounding box center [312, 709] width 95 height 24
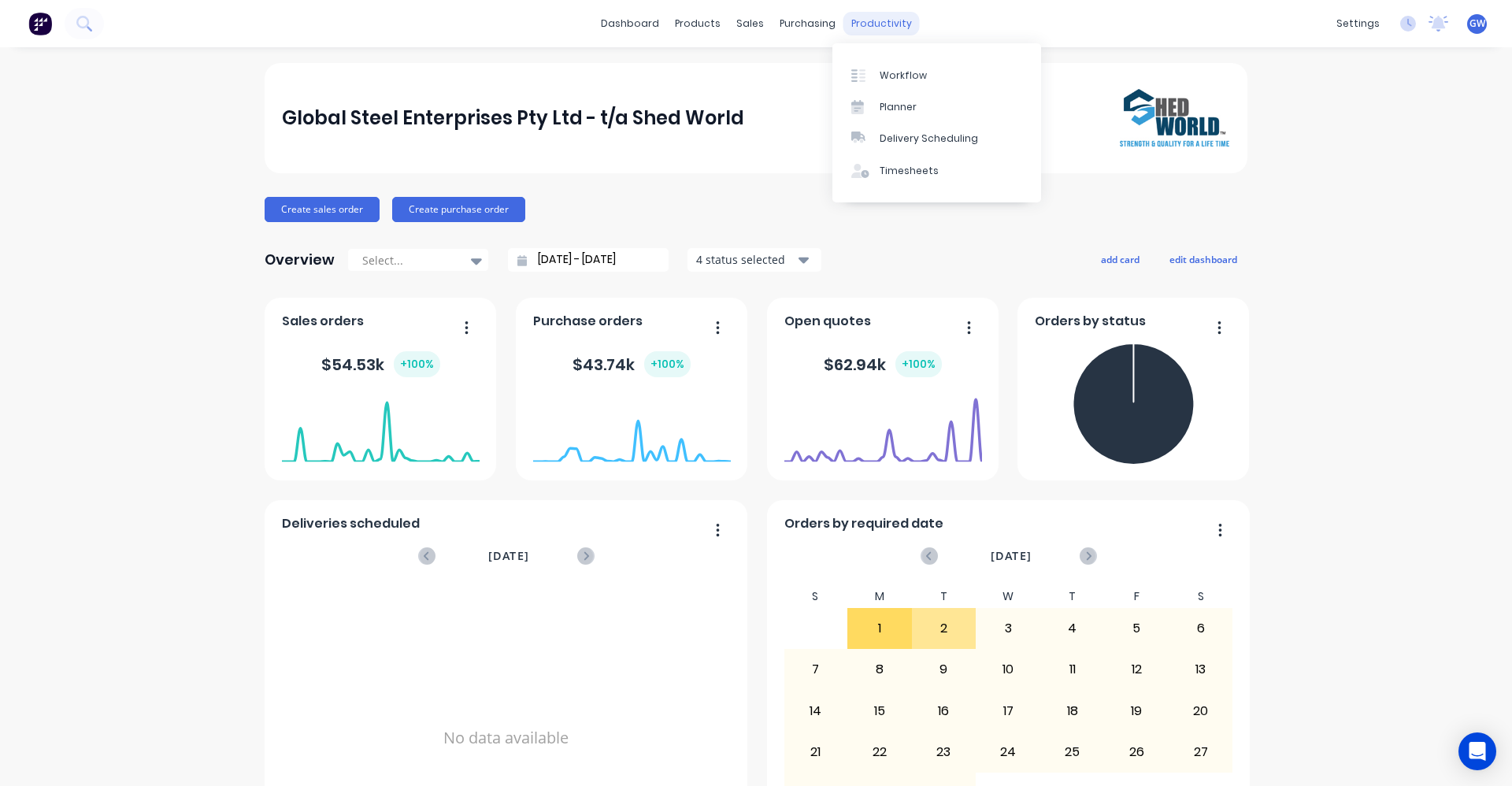
click at [864, 24] on div "productivity" at bounding box center [881, 24] width 77 height 24
click at [900, 73] on div "Workflow" at bounding box center [903, 75] width 47 height 14
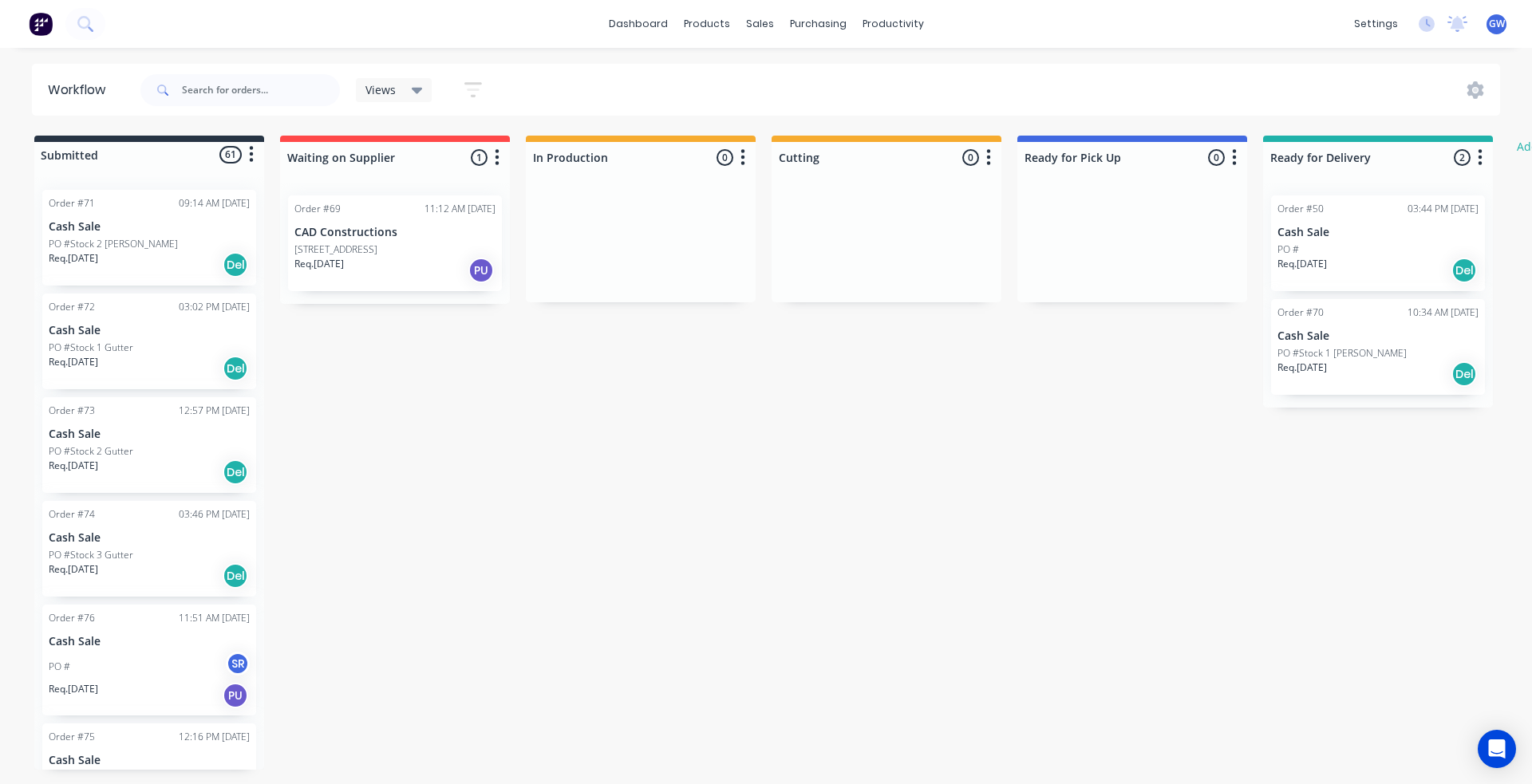
click at [650, 451] on div "Submitted 61 Status colour #273444 hex #273444 Save Cancel Summaries Total orde…" at bounding box center [971, 453] width 1967 height 634
click at [852, 507] on div "Submitted 61 Status colour #273444 hex #273444 Save Cancel Summaries Total orde…" at bounding box center [971, 453] width 1967 height 634
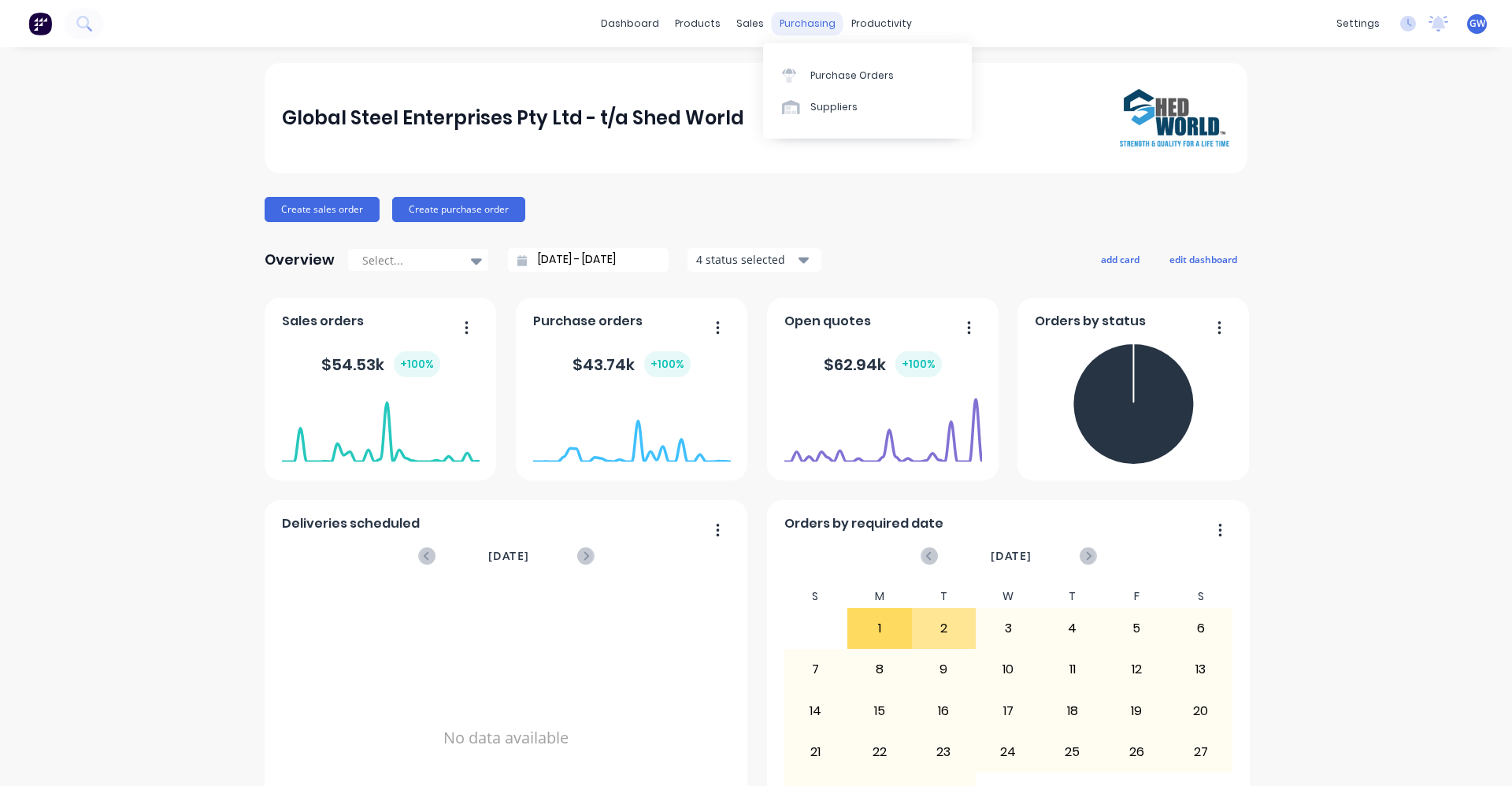
click at [791, 27] on div "purchasing" at bounding box center [807, 24] width 72 height 24
click at [876, 19] on div "productivity" at bounding box center [881, 24] width 77 height 24
click at [903, 133] on div "Delivery Scheduling" at bounding box center [928, 138] width 99 height 14
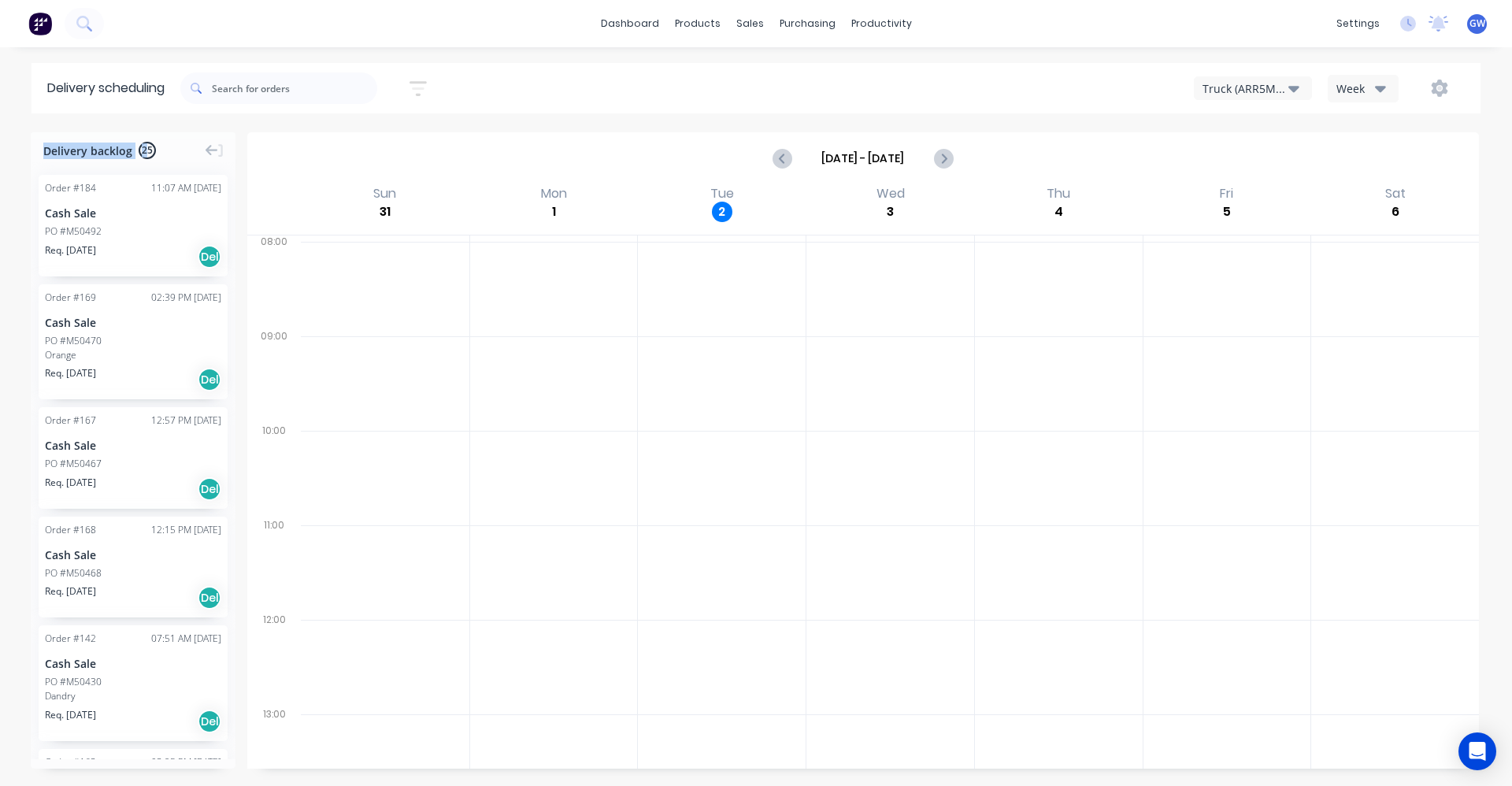
drag, startPoint x: 40, startPoint y: 149, endPoint x: 148, endPoint y: 149, distance: 108.0
click at [148, 149] on div "Delivery backlog 25" at bounding box center [132, 147] width 205 height 30
click at [543, 141] on div "Aug 31 - Sep 6" at bounding box center [863, 159] width 1229 height 49
click at [5, 256] on div "Delivery backlog 25 Order # 184 11:07 AM 01/09/25 Cash Sale PO #M50492 Req. 01/…" at bounding box center [756, 458] width 1512 height 652
click at [796, 76] on div "Sales Orders" at bounding box center [808, 75] width 65 height 14
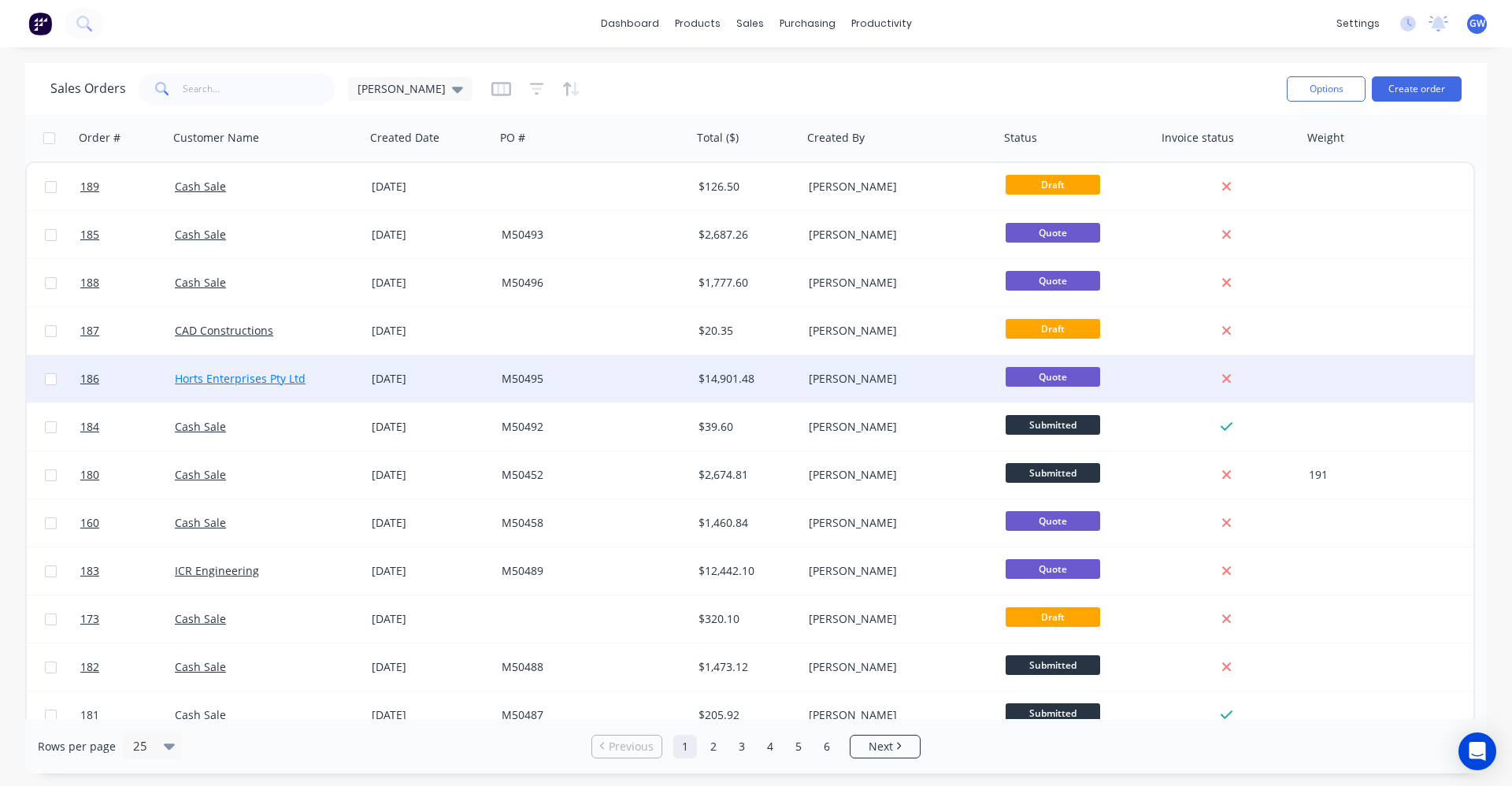
click at [220, 380] on link "Horts Enterprises Pty Ltd" at bounding box center [239, 379] width 131 height 15
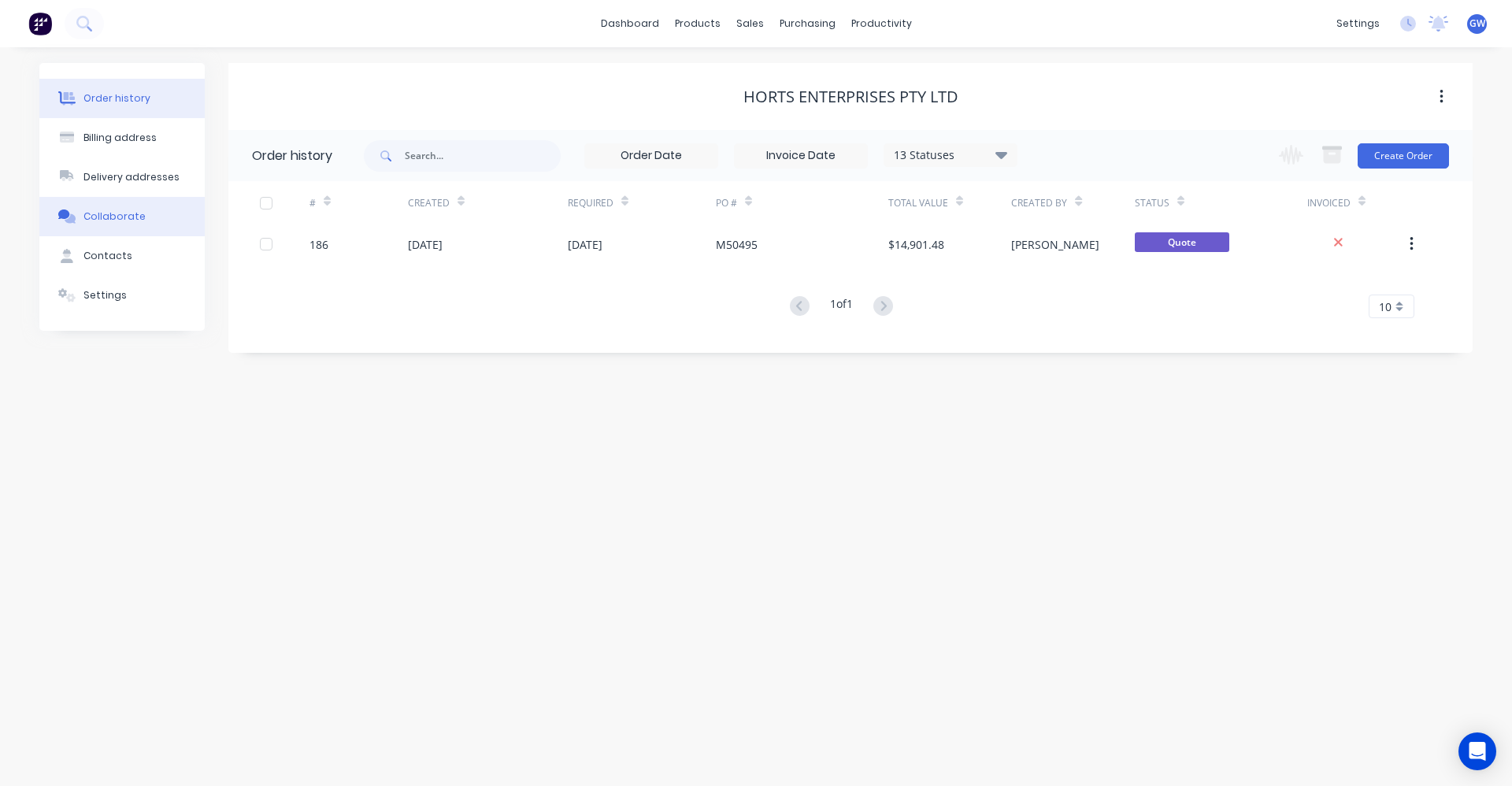
click at [97, 215] on div "Collaborate" at bounding box center [115, 216] width 62 height 14
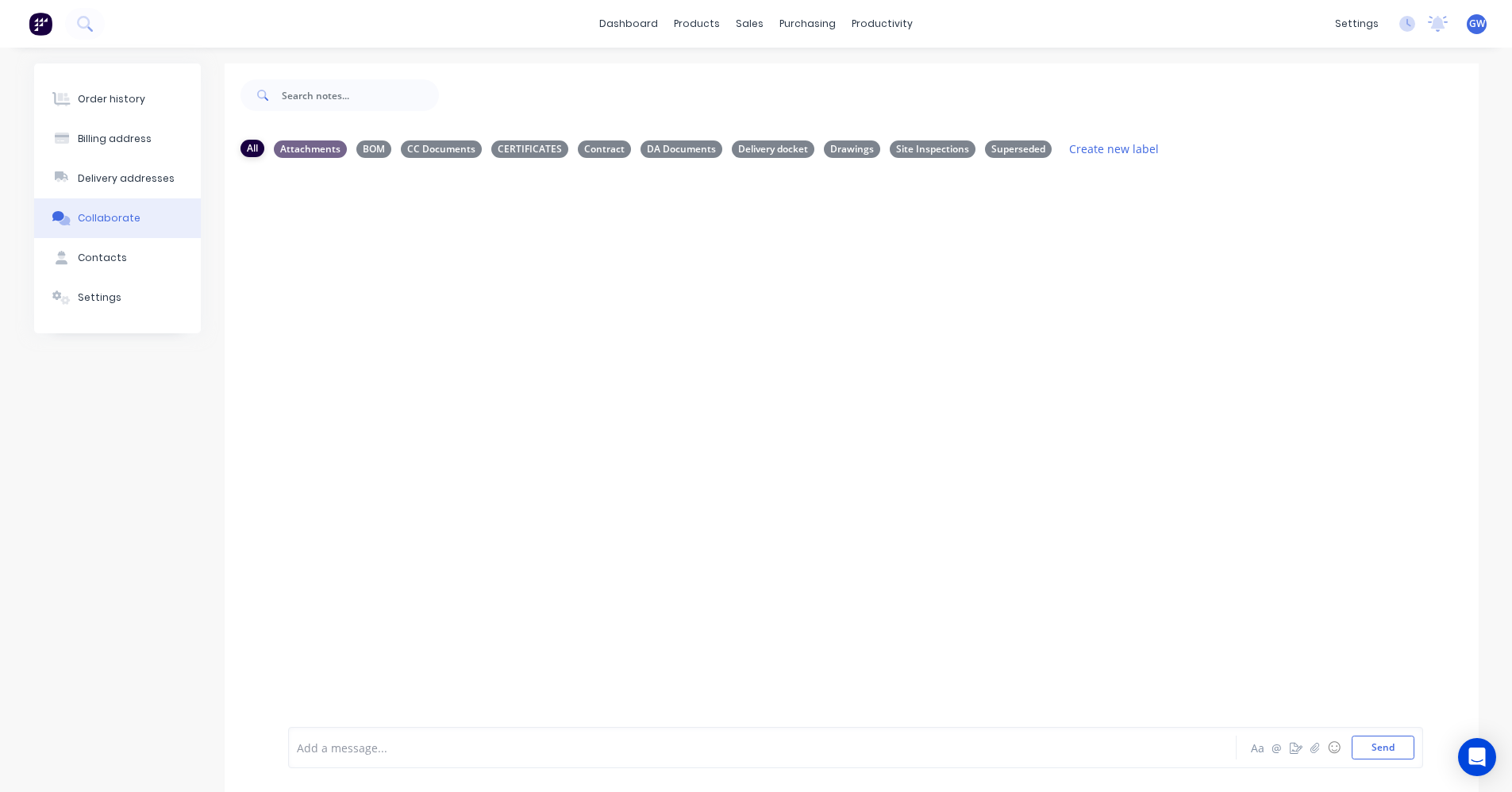
click at [248, 148] on div "All" at bounding box center [252, 148] width 24 height 18
click at [309, 149] on div "Attachments" at bounding box center [310, 148] width 73 height 18
click at [382, 148] on div "BOM" at bounding box center [373, 148] width 35 height 18
click at [432, 148] on div "CC Documents" at bounding box center [441, 148] width 81 height 18
click at [367, 148] on div "BOM" at bounding box center [373, 148] width 35 height 18
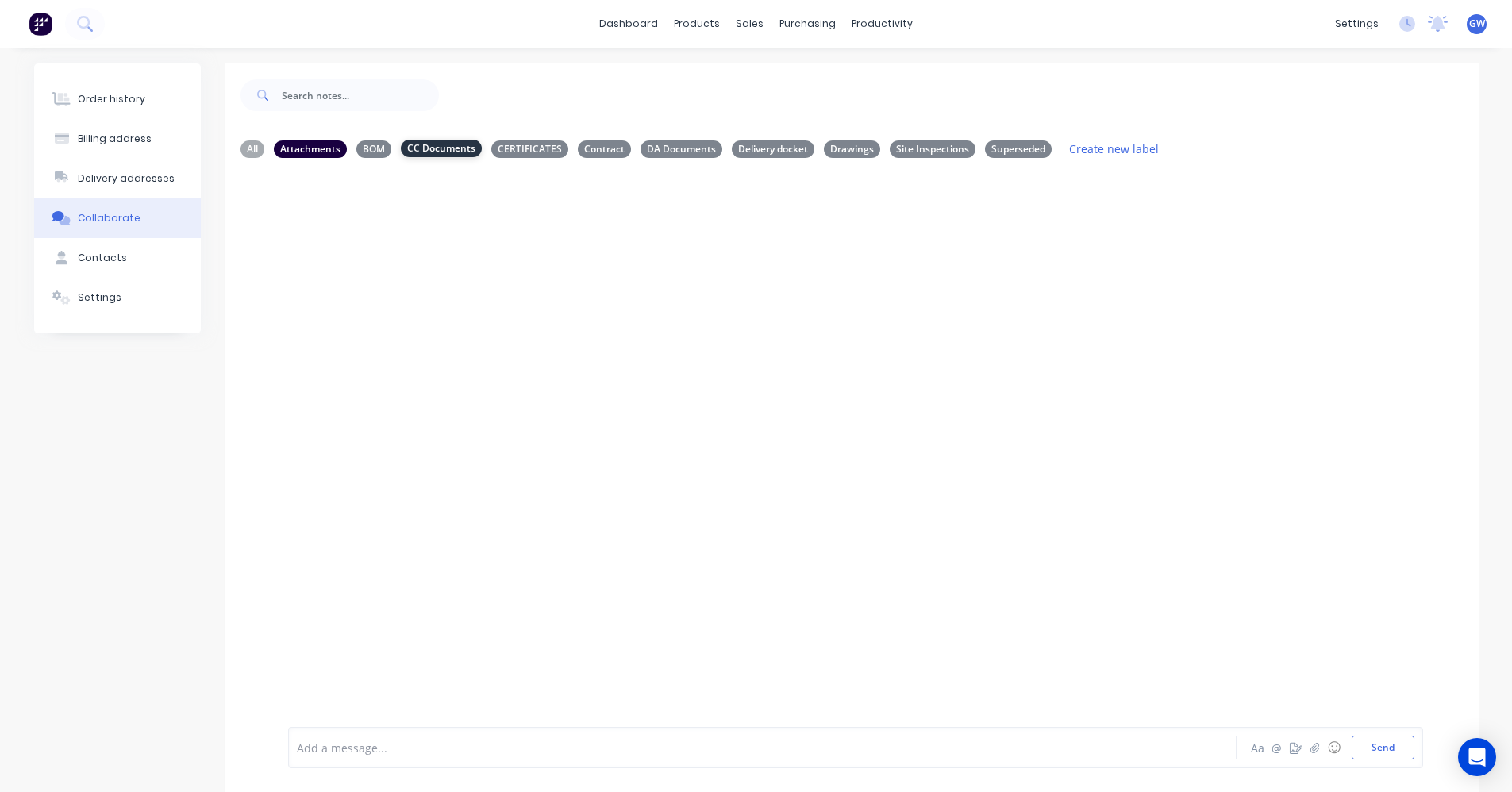
click at [439, 150] on div "CC Documents" at bounding box center [441, 148] width 81 height 18
click at [251, 144] on div "All" at bounding box center [252, 148] width 24 height 18
click at [529, 146] on div "CERTIFICATES" at bounding box center [529, 148] width 77 height 18
click at [535, 150] on div "CERTIFICATES" at bounding box center [529, 148] width 77 height 18
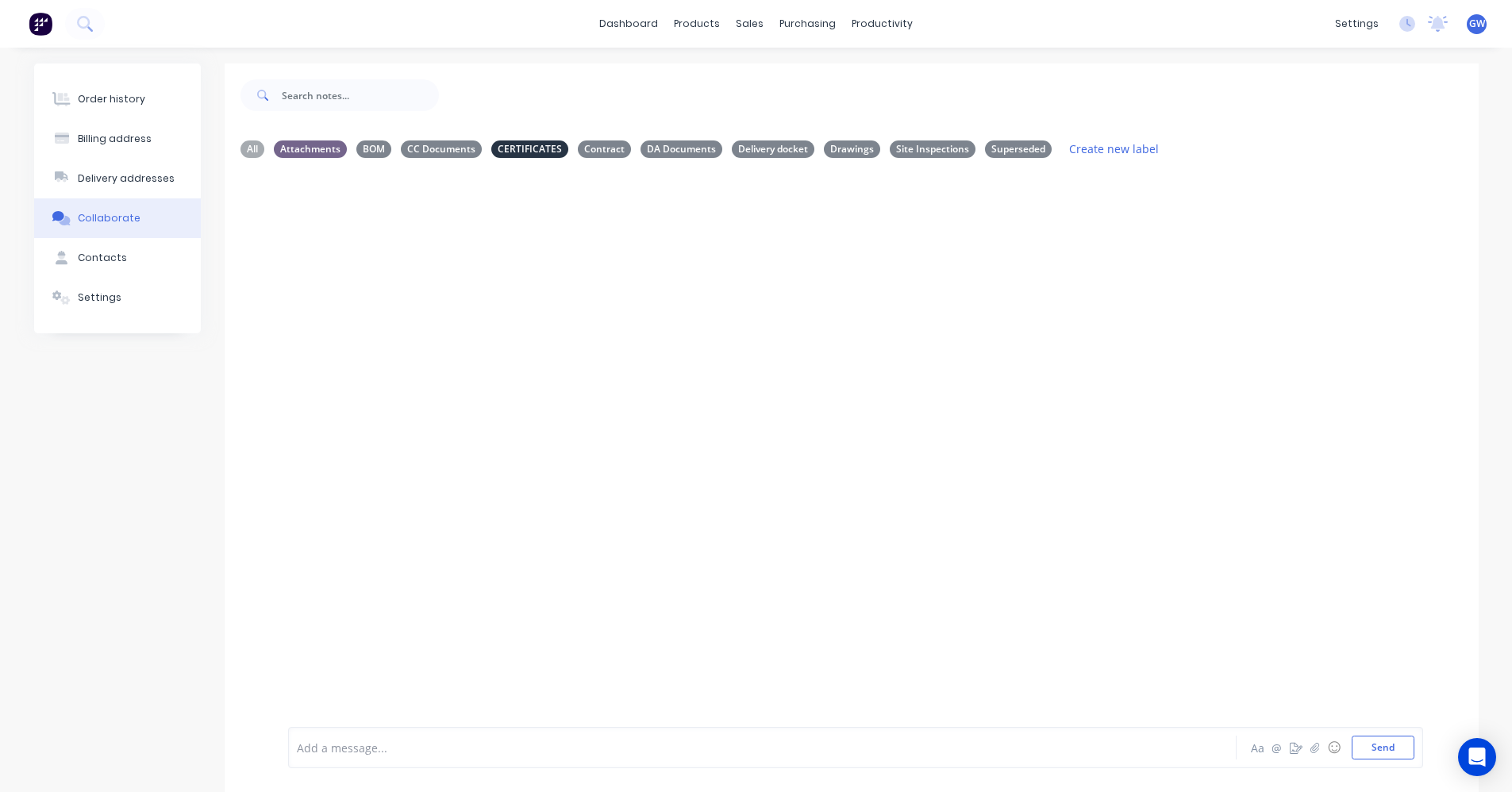
drag, startPoint x: 535, startPoint y: 150, endPoint x: 586, endPoint y: 196, distance: 68.7
click at [586, 196] on div at bounding box center [852, 447] width 1254 height 552
drag, startPoint x: 529, startPoint y: 150, endPoint x: 883, endPoint y: 227, distance: 362.3
click at [883, 227] on div at bounding box center [852, 447] width 1254 height 552
click at [642, 366] on div at bounding box center [852, 447] width 1254 height 552
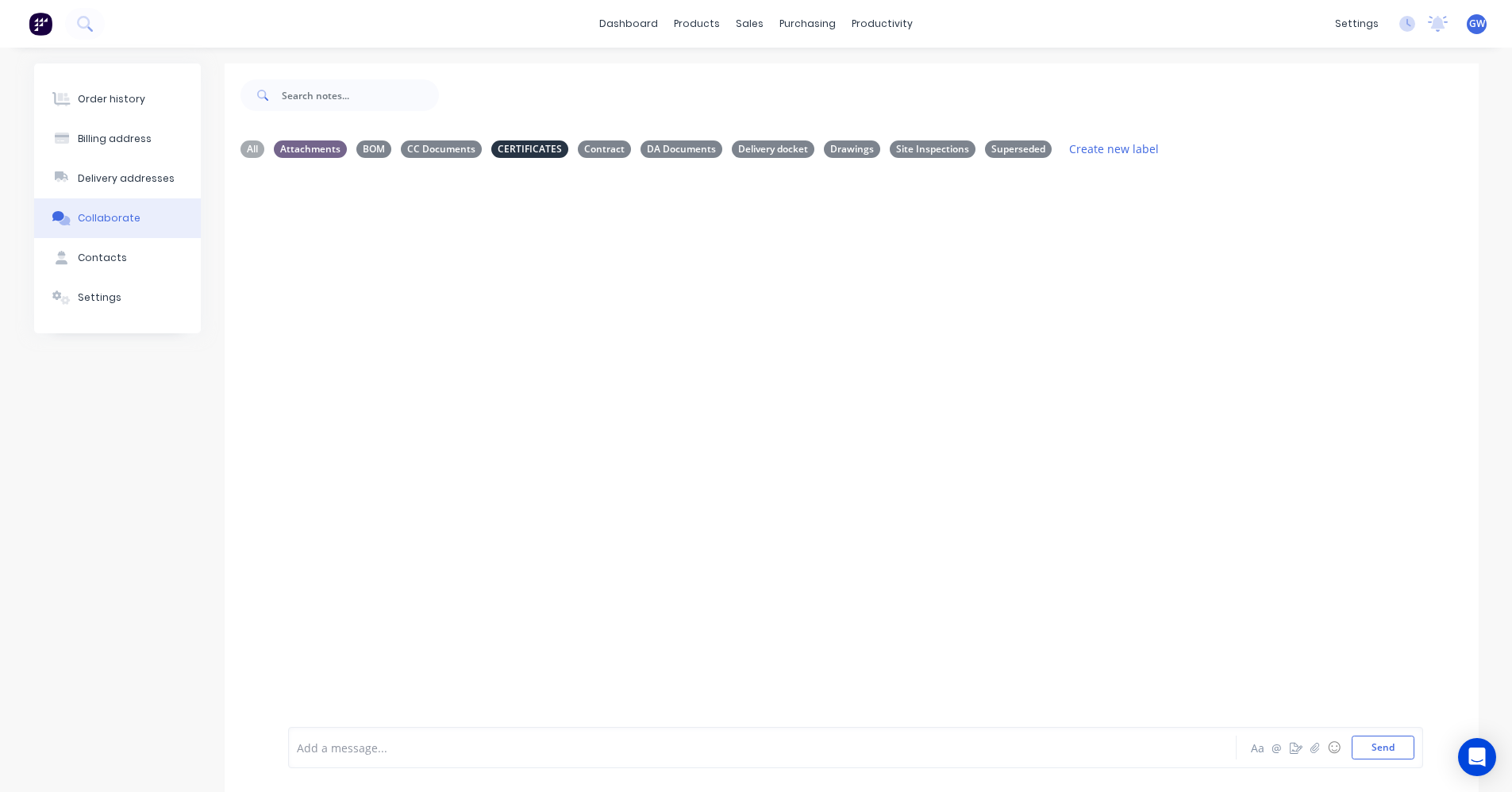
click at [194, 475] on div "Order history Billing address Delivery addresses Collaborate Contacts Settings" at bounding box center [117, 438] width 167 height 749
click at [88, 255] on div "Contacts" at bounding box center [103, 257] width 49 height 14
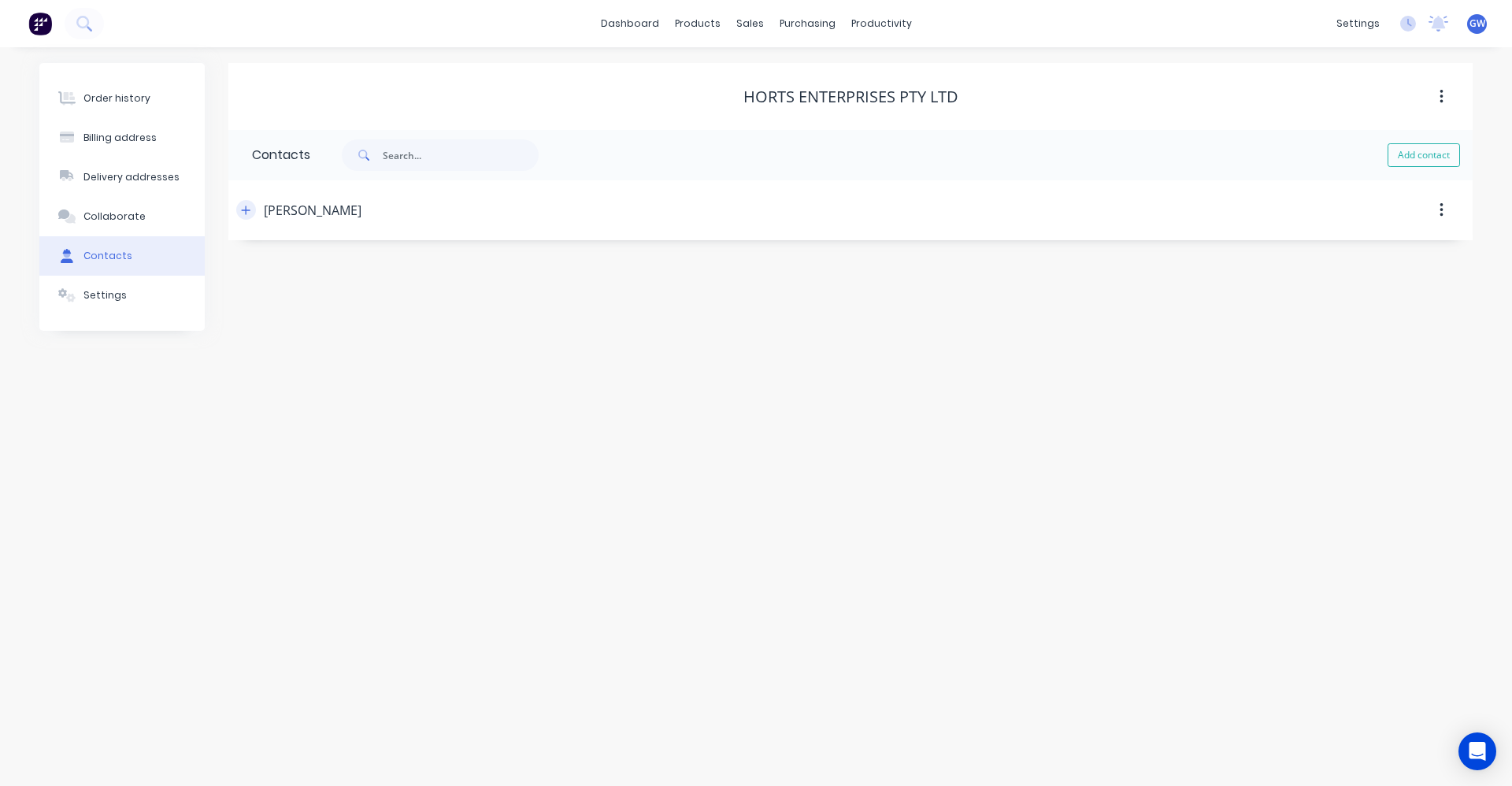
click at [245, 208] on icon "button" at bounding box center [246, 210] width 8 height 8
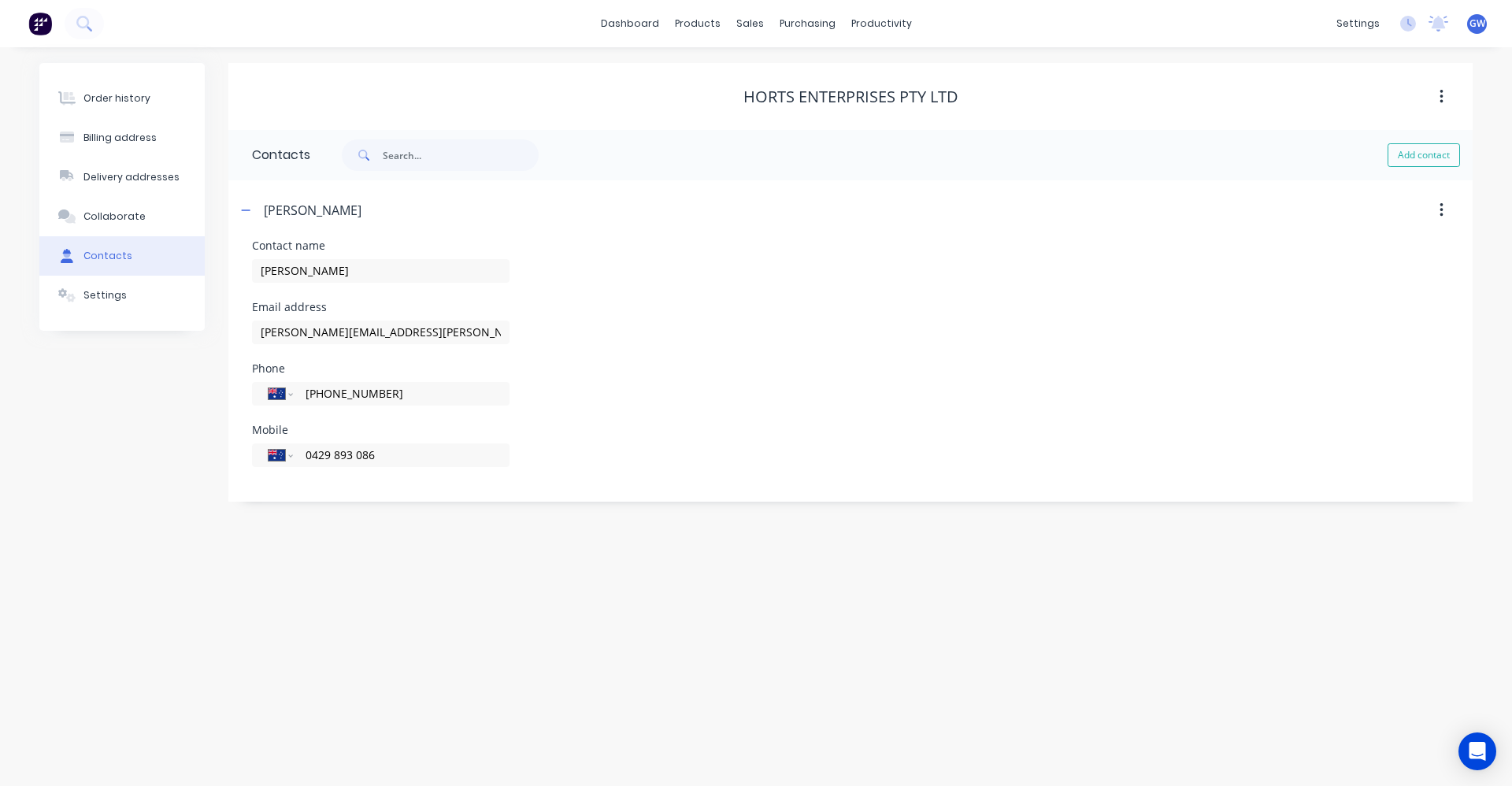
click at [129, 487] on div "Order history Billing address Delivery addresses Collaborate Contacts Settings" at bounding box center [122, 283] width 165 height 439
click at [874, 21] on div "productivity" at bounding box center [881, 24] width 77 height 24
